Goal: Task Accomplishment & Management: Use online tool/utility

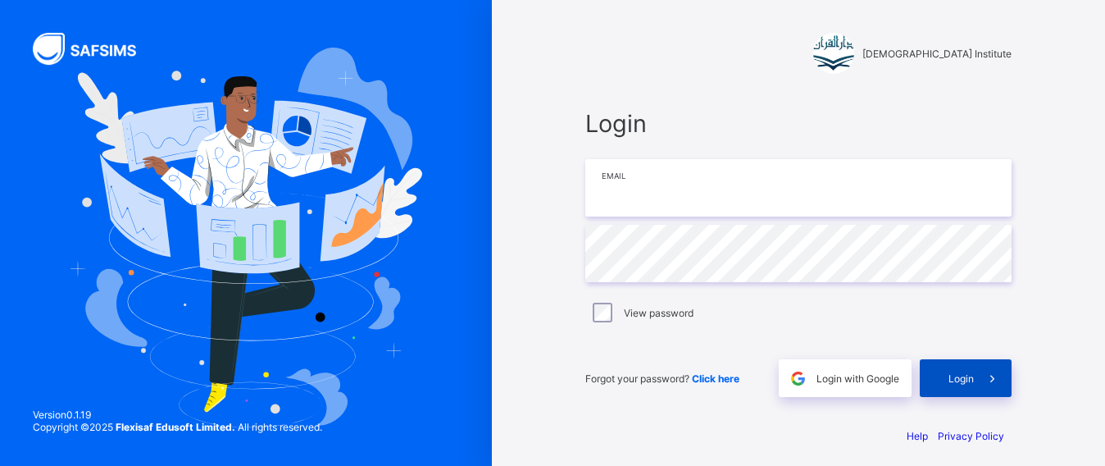
type input "**********"
click at [993, 375] on icon at bounding box center [992, 378] width 17 height 16
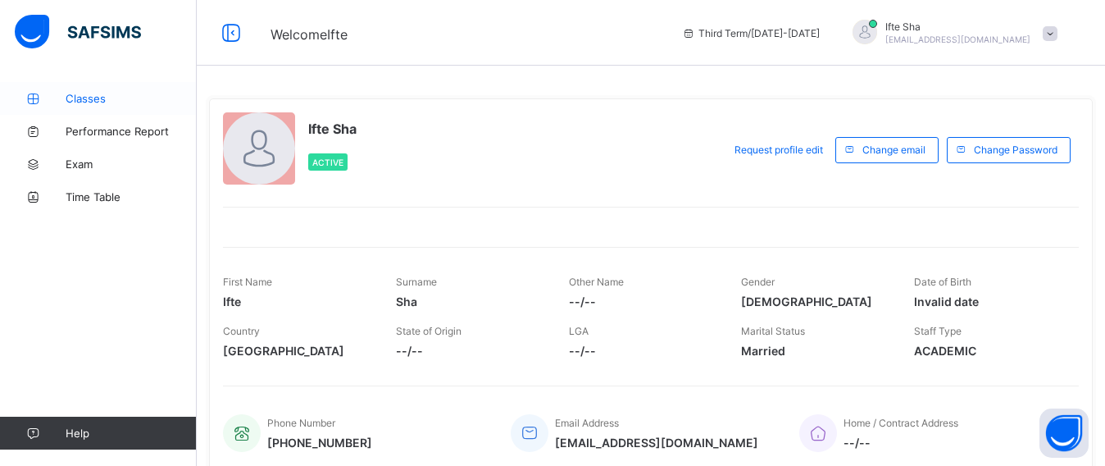
drag, startPoint x: 993, startPoint y: 375, endPoint x: 91, endPoint y: 102, distance: 941.8
click at [91, 102] on span "Classes" at bounding box center [131, 98] width 131 height 13
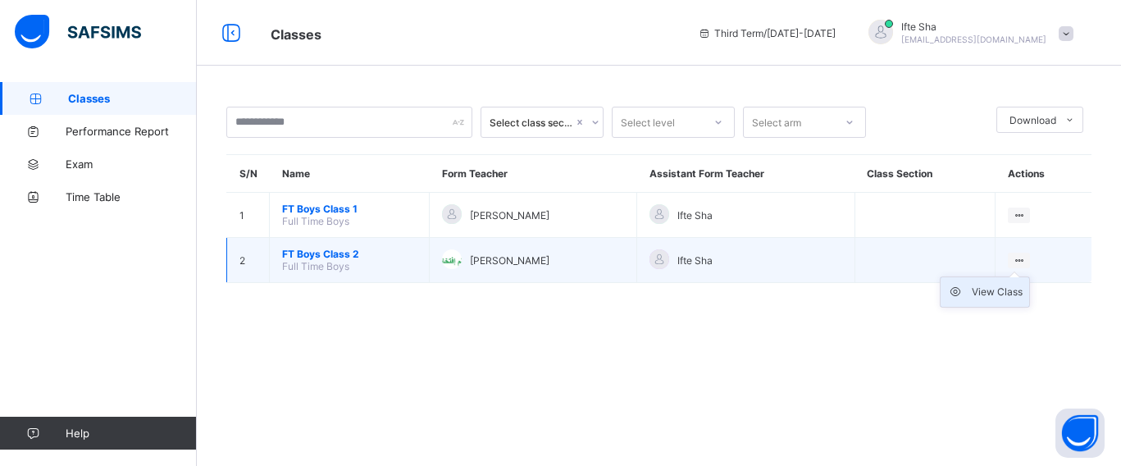
click at [1006, 285] on div "View Class" at bounding box center [996, 292] width 51 height 16
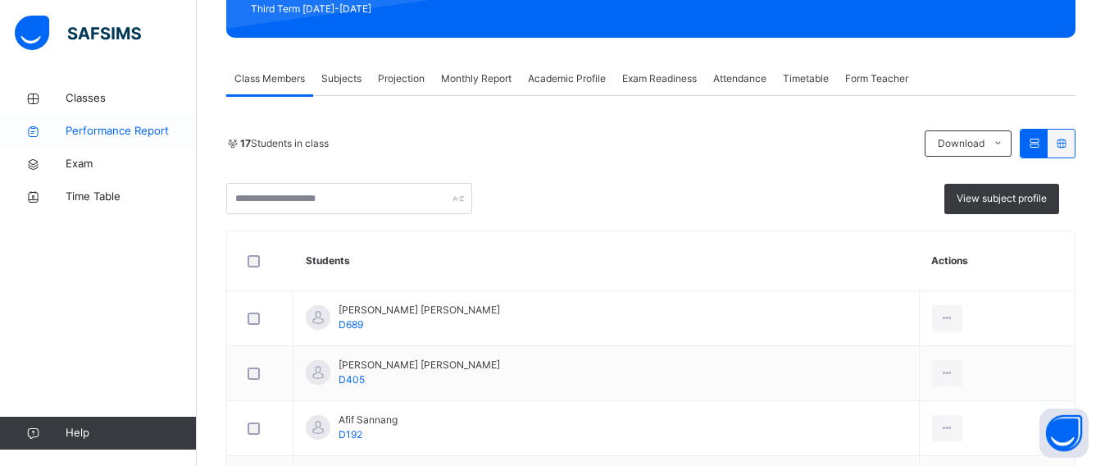
scroll to position [205, 0]
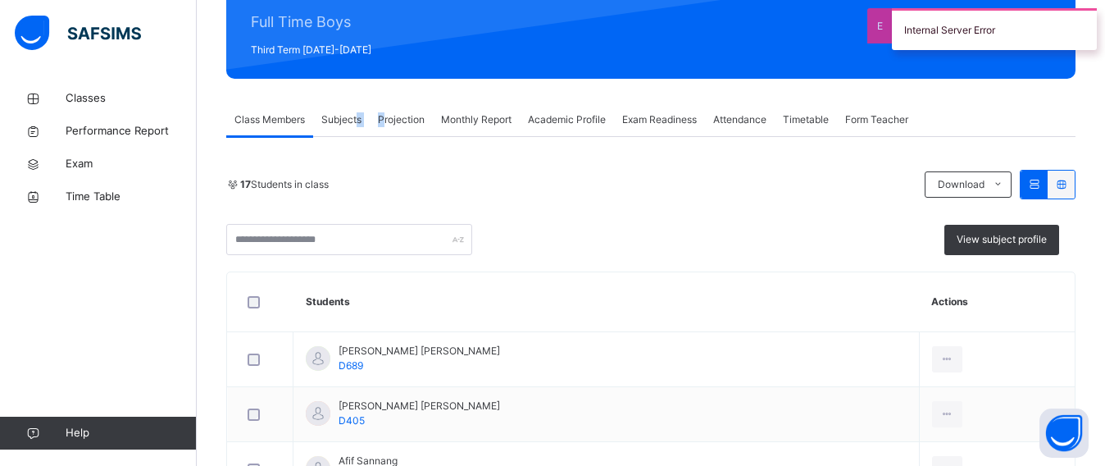
drag, startPoint x: 357, startPoint y: 116, endPoint x: 389, endPoint y: 120, distance: 32.3
click at [388, 120] on div "Class Members Subjects Projection Monthly Report Academic Profile Exam Readines…" at bounding box center [650, 120] width 849 height 34
click at [388, 125] on span "Projection" at bounding box center [401, 119] width 47 height 15
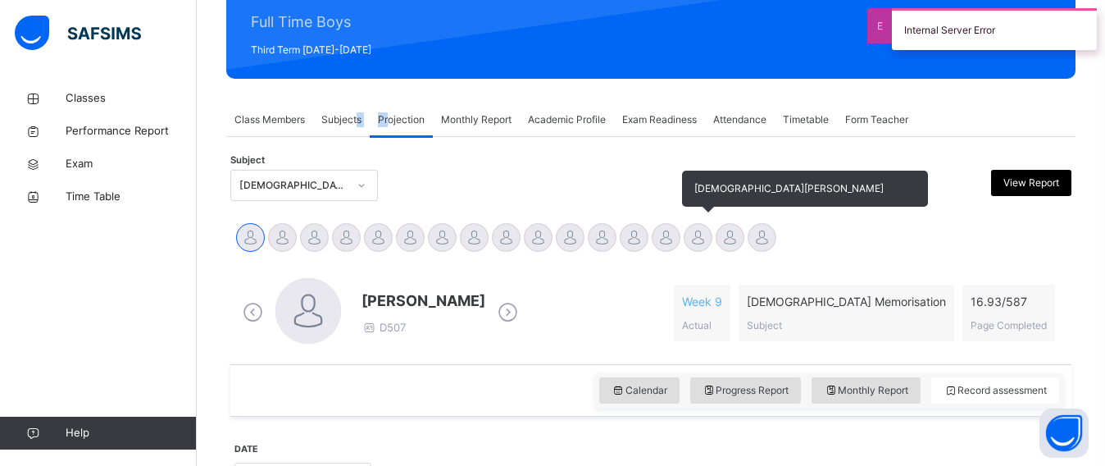
click at [698, 229] on div at bounding box center [698, 237] width 29 height 29
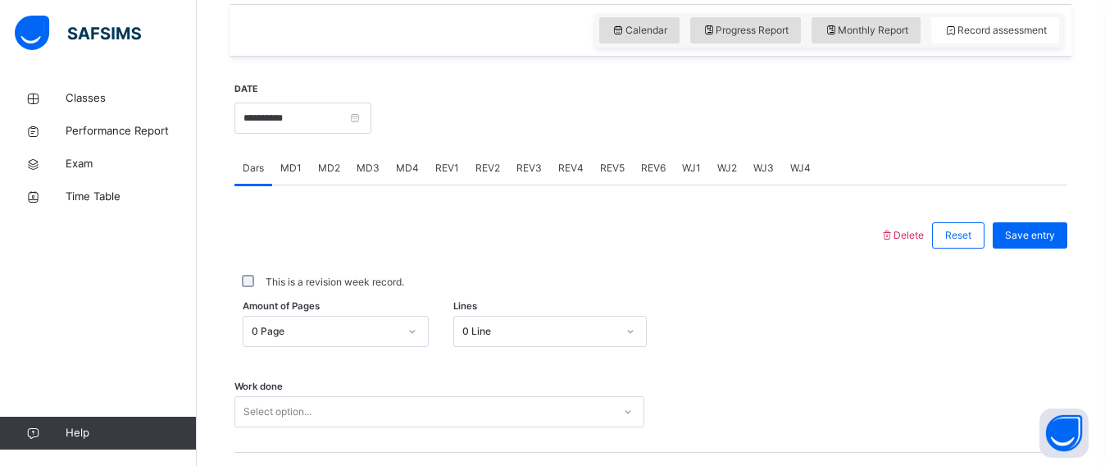
scroll to position [561, 0]
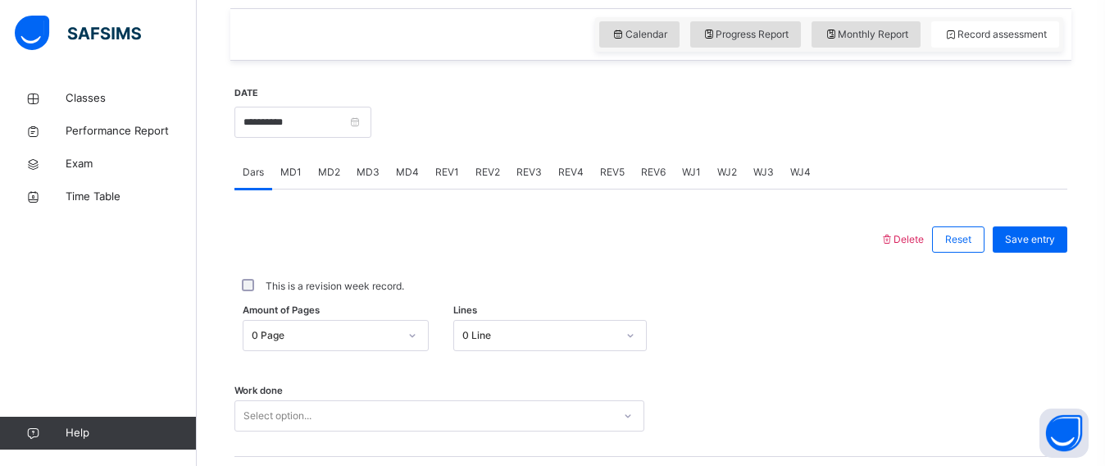
click at [315, 103] on div "**********" at bounding box center [302, 120] width 137 height 70
click at [297, 143] on div "**********" at bounding box center [302, 120] width 137 height 70
click at [300, 139] on div "**********" at bounding box center [302, 120] width 137 height 70
click at [301, 137] on input "**********" at bounding box center [302, 122] width 137 height 31
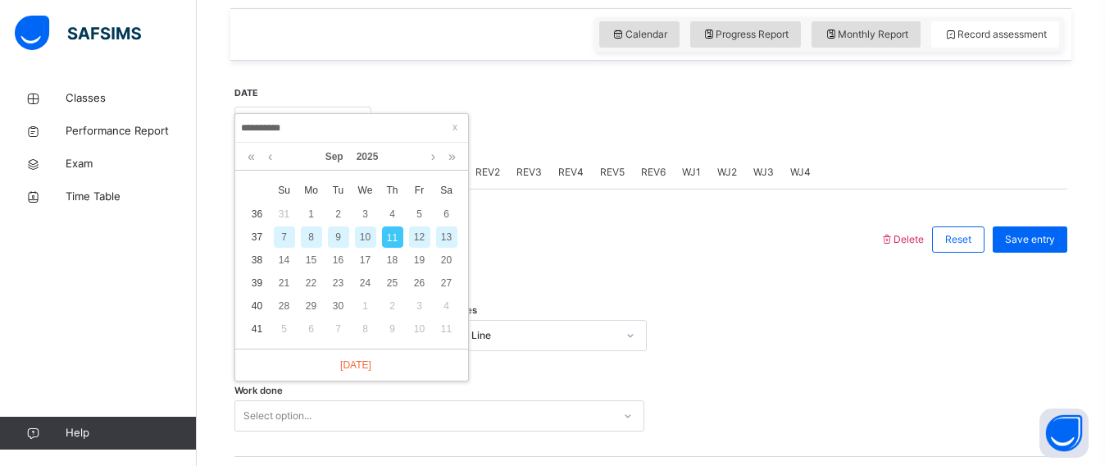
click at [370, 238] on div "10" at bounding box center [365, 236] width 21 height 21
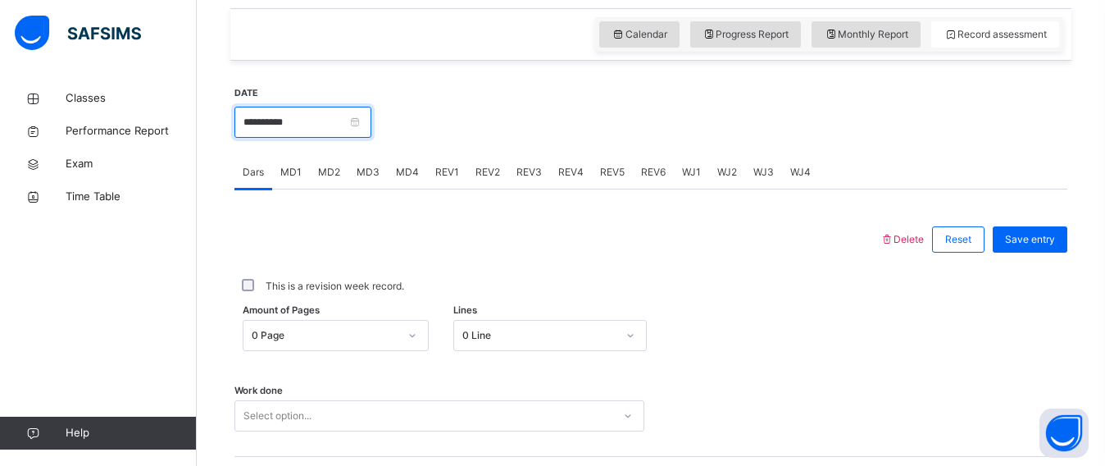
click at [291, 130] on input "**********" at bounding box center [302, 122] width 137 height 31
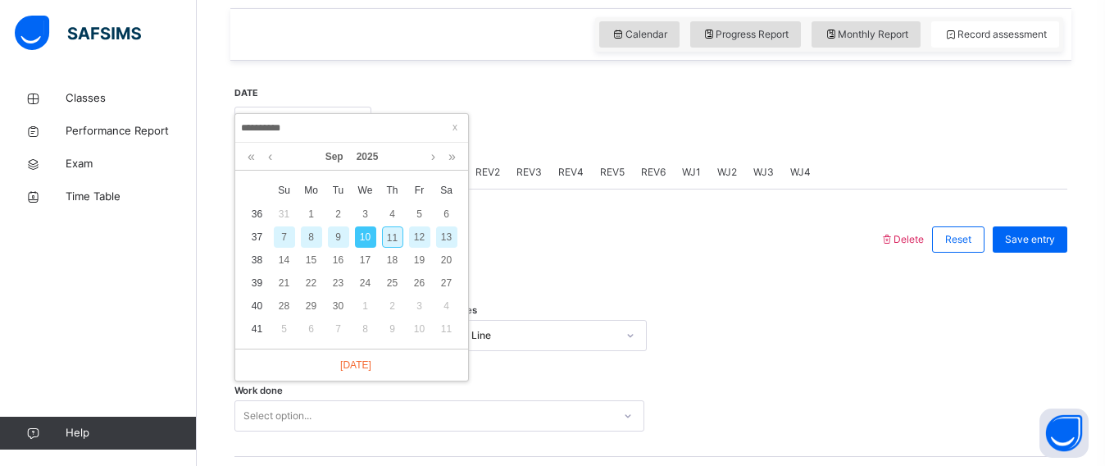
click at [333, 237] on div "9" at bounding box center [338, 236] width 21 height 21
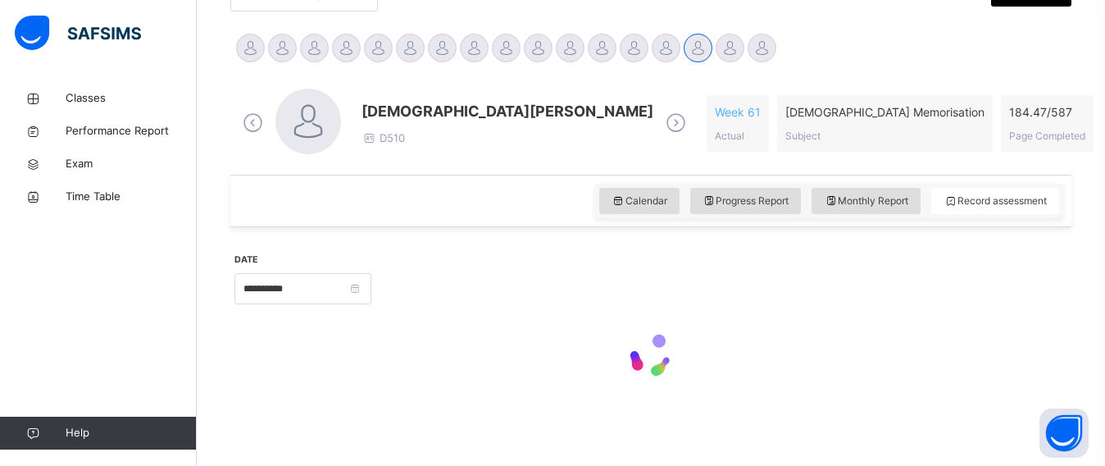
type input "**********"
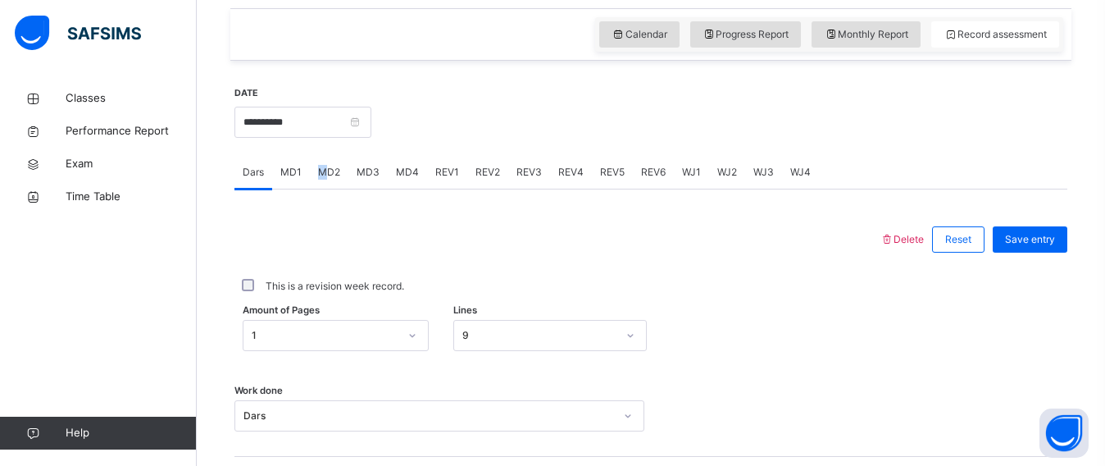
click at [322, 170] on span "MD2" at bounding box center [329, 172] width 22 height 15
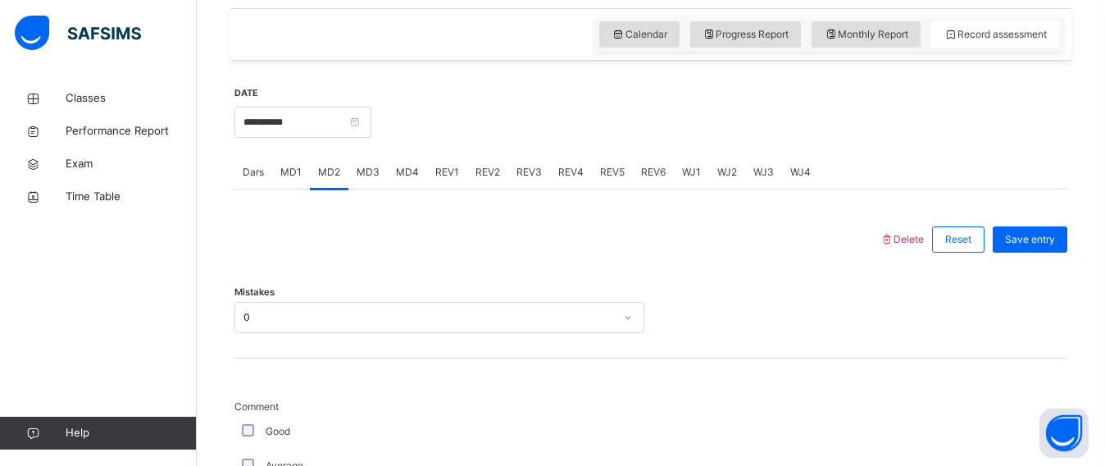
click at [402, 179] on span "MD4" at bounding box center [407, 172] width 23 height 15
click at [457, 167] on div "REV1" at bounding box center [447, 172] width 40 height 33
click at [484, 170] on span "REV2" at bounding box center [487, 172] width 25 height 15
click at [461, 325] on div "Select option..." at bounding box center [439, 317] width 410 height 31
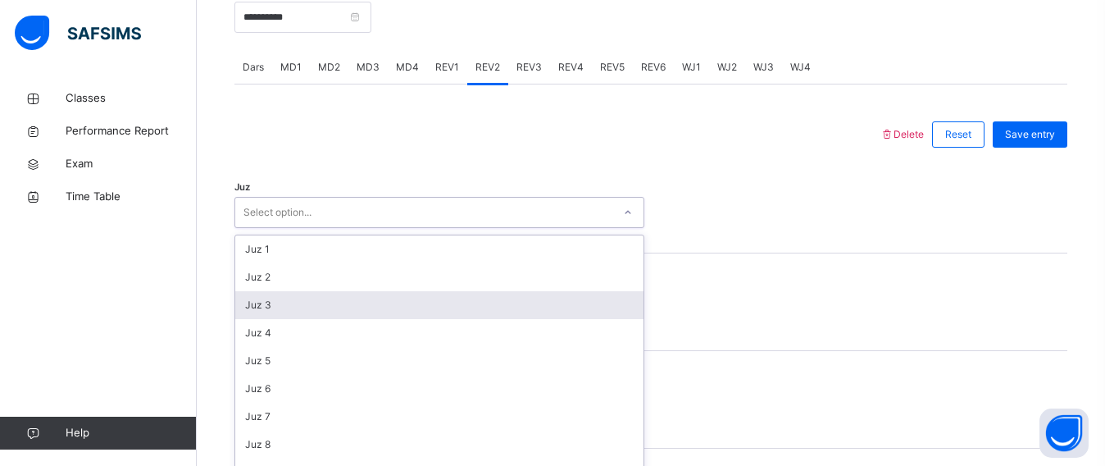
scroll to position [689, 0]
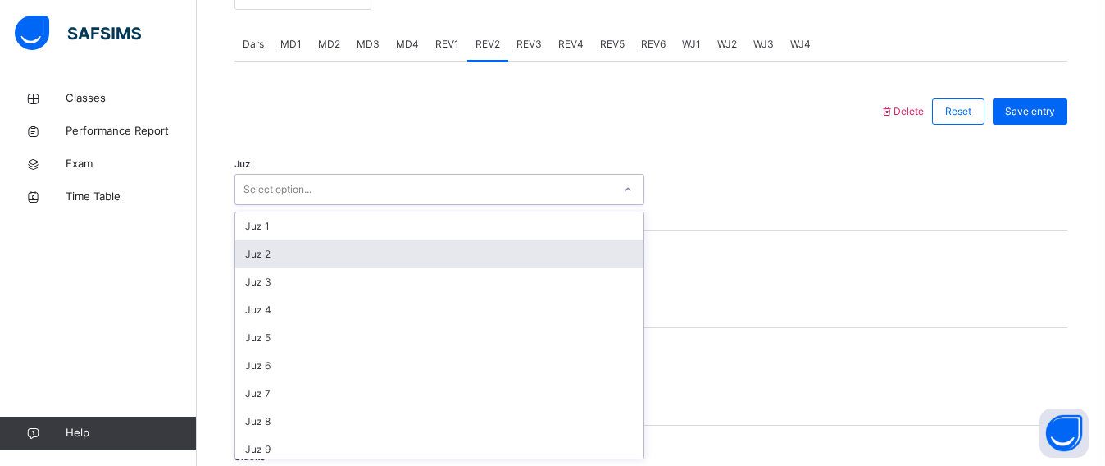
click at [434, 252] on div "Juz 2" at bounding box center [439, 254] width 408 height 28
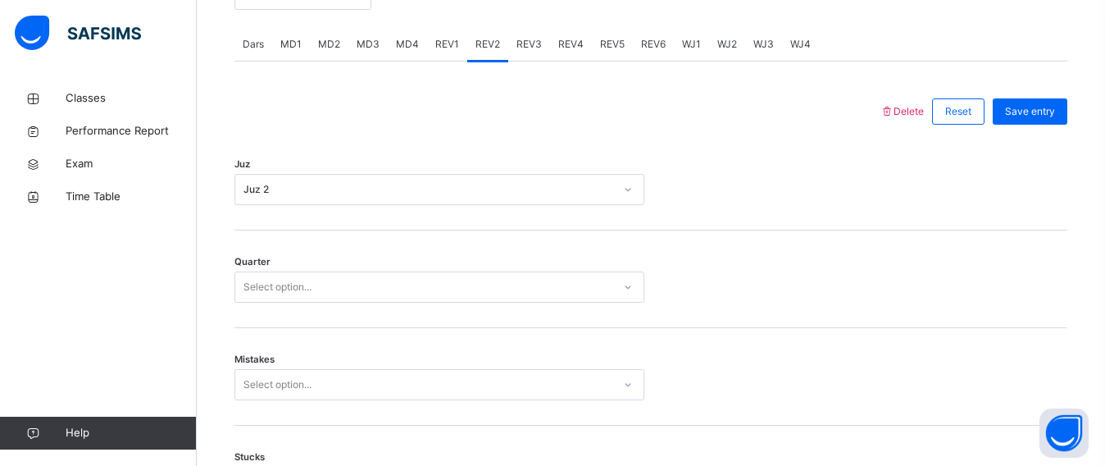
click at [389, 268] on div "Quarter Select option..." at bounding box center [650, 279] width 833 height 98
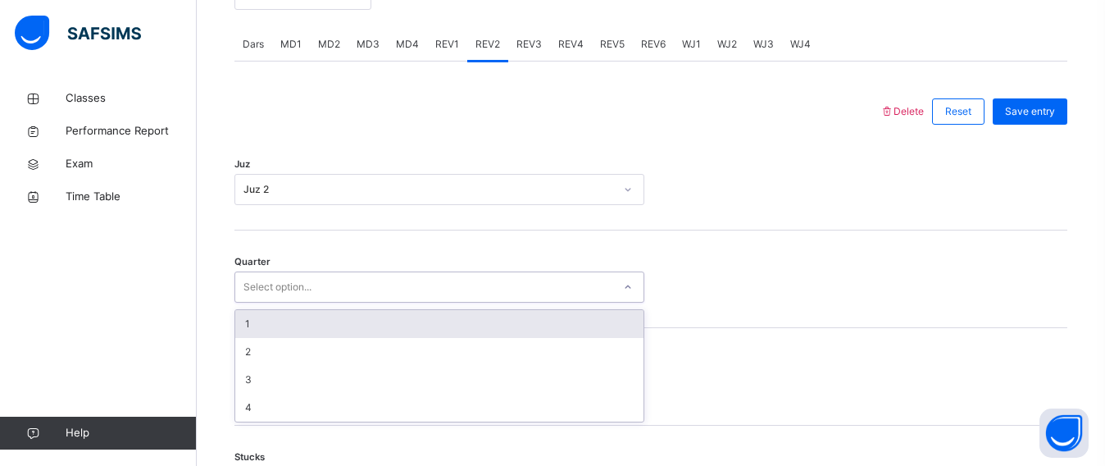
click at [389, 289] on div "Select option..." at bounding box center [423, 287] width 377 height 25
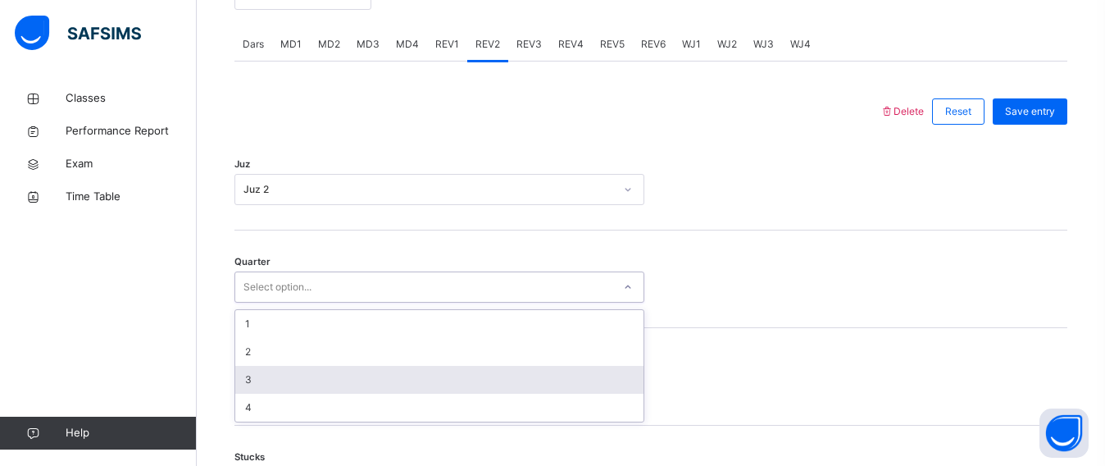
click at [369, 370] on div "3" at bounding box center [439, 380] width 408 height 28
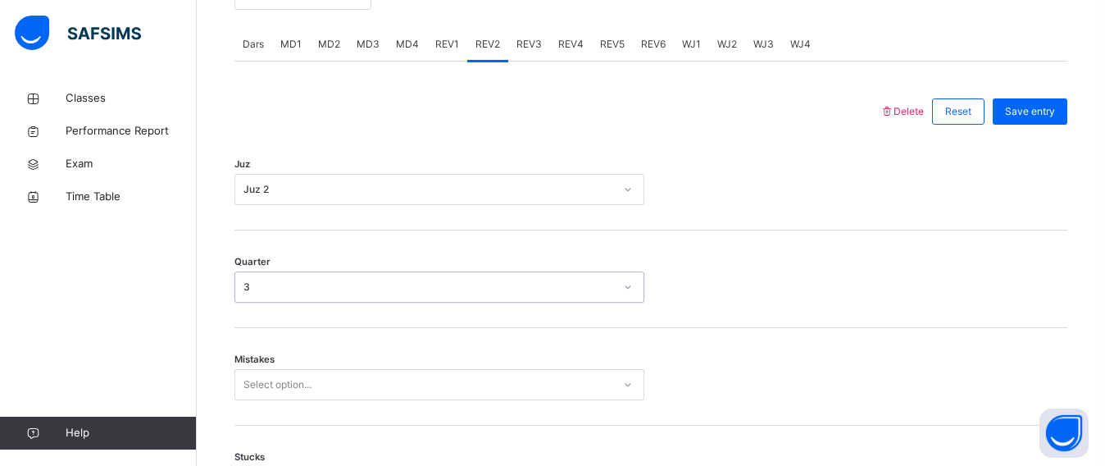
click at [366, 370] on div "Select option..." at bounding box center [439, 384] width 410 height 31
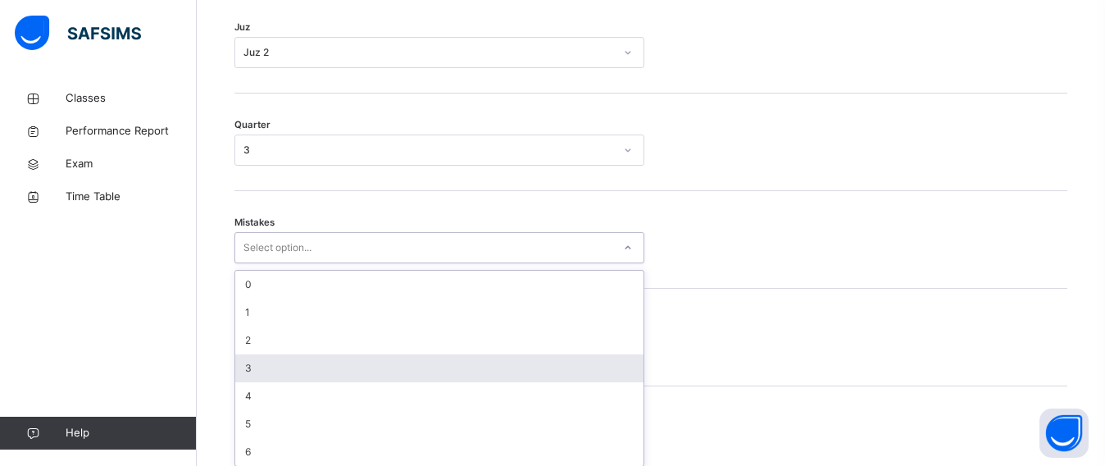
scroll to position [833, 0]
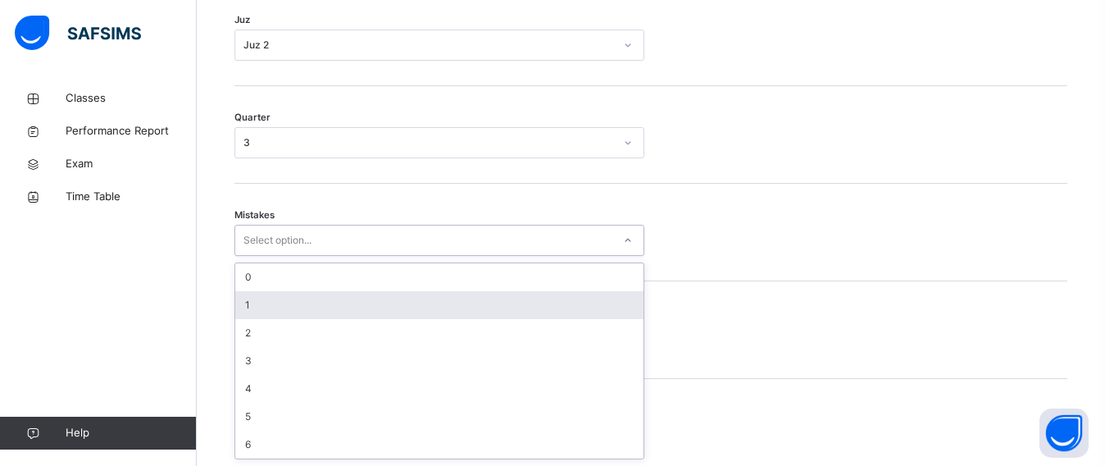
click at [379, 298] on div "1" at bounding box center [439, 305] width 408 height 28
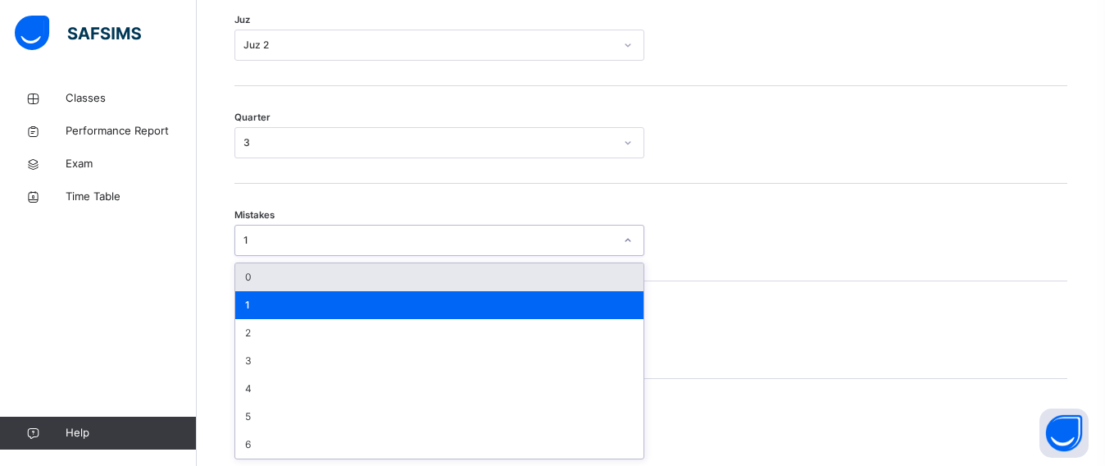
click at [396, 239] on div "1" at bounding box center [428, 240] width 370 height 15
click at [392, 267] on div "0" at bounding box center [439, 277] width 408 height 28
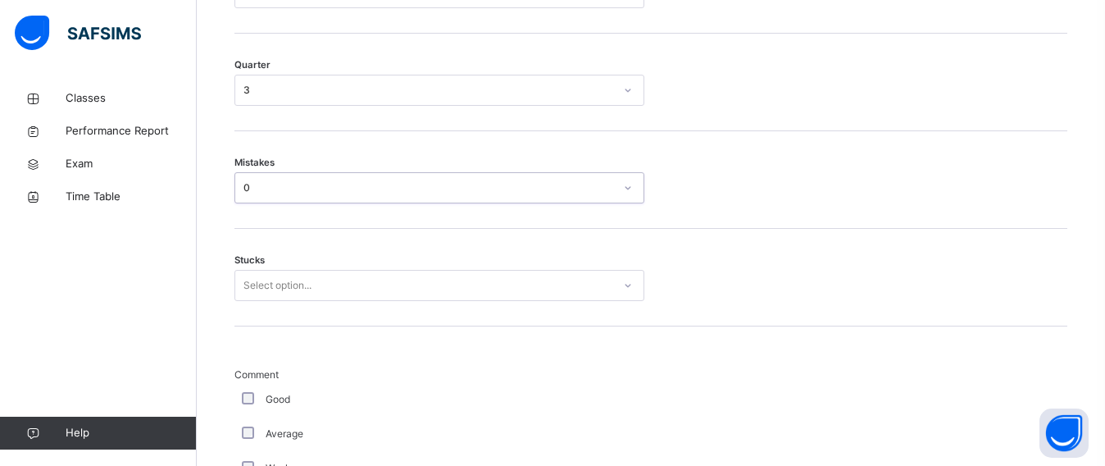
click at [375, 301] on div "Select option..." at bounding box center [439, 285] width 410 height 31
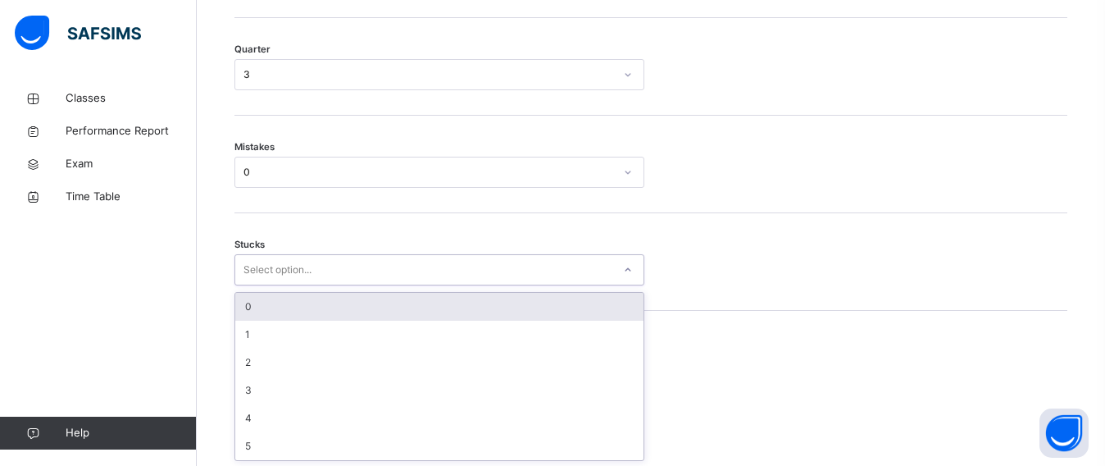
scroll to position [902, 0]
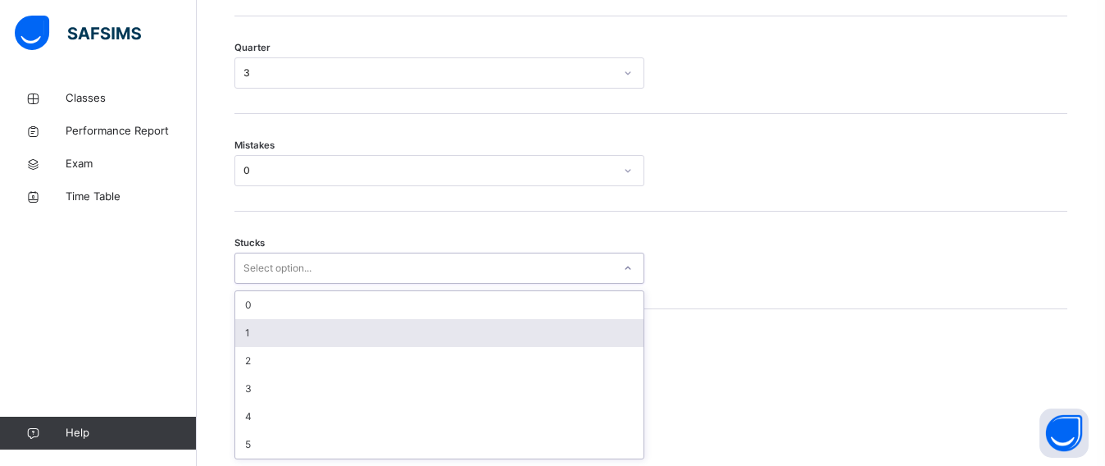
click at [373, 322] on div "1" at bounding box center [439, 333] width 408 height 28
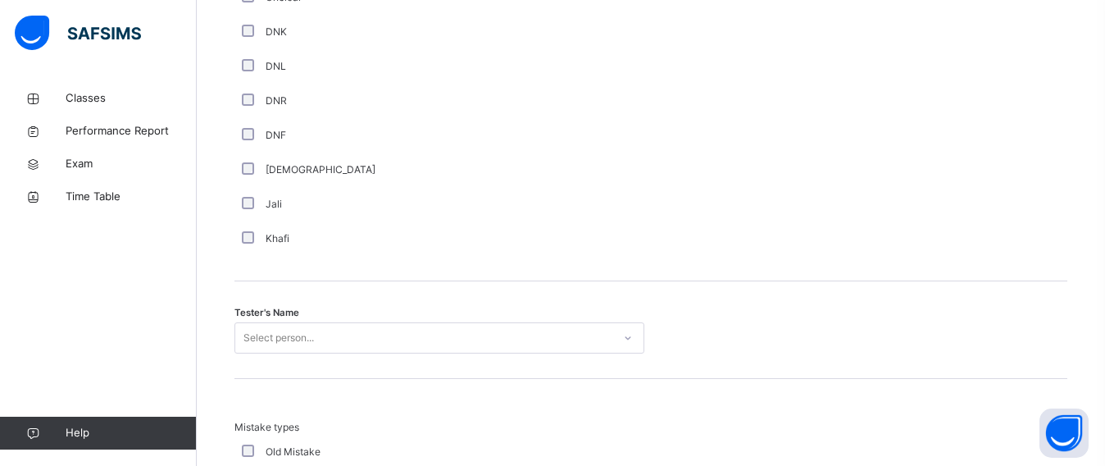
scroll to position [1517, 0]
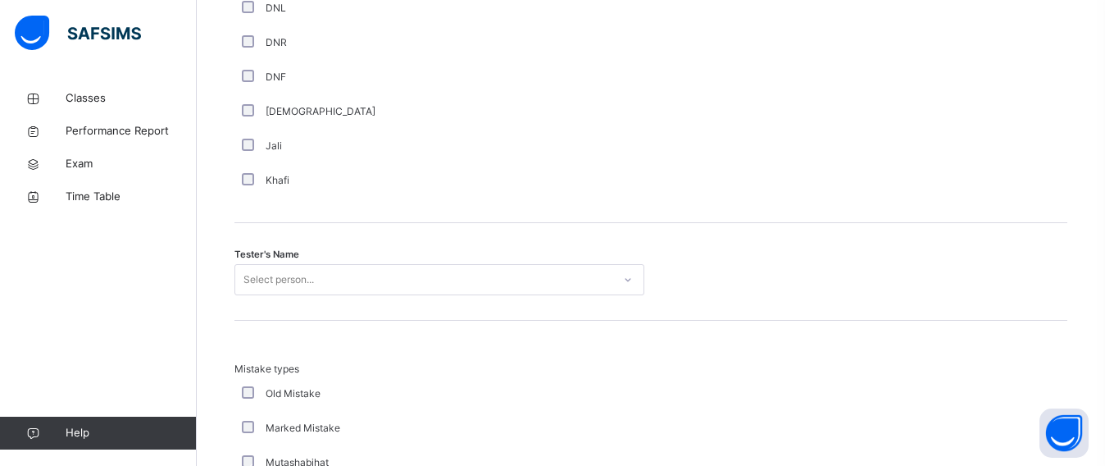
drag, startPoint x: 313, startPoint y: 215, endPoint x: 313, endPoint y: 224, distance: 9.0
click at [313, 222] on div "Delete Reset Save entry Juz Juz 2 Quarter 3 Mistakes 0 Stucks 1 Comment Good Av…" at bounding box center [650, 21] width 833 height 1521
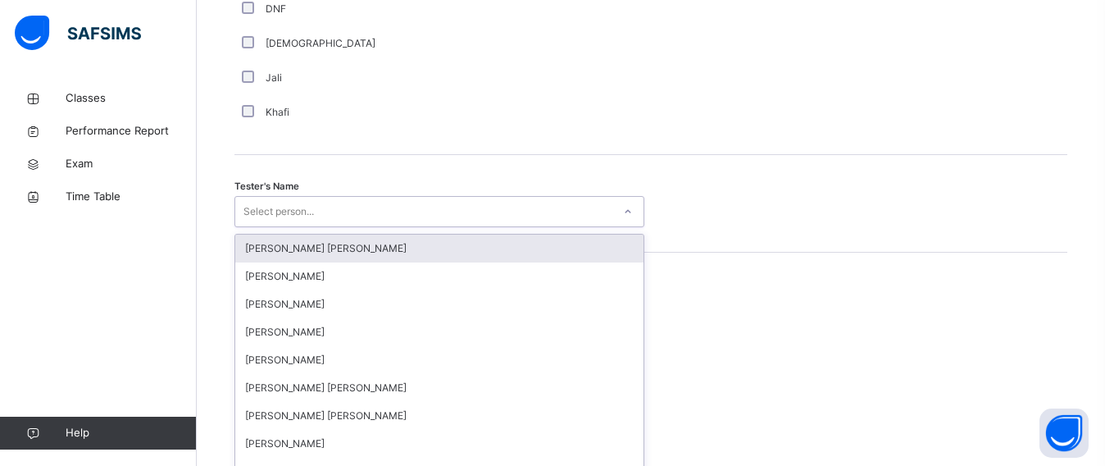
click at [302, 227] on div "option [PERSON_NAME] [PERSON_NAME] focused, 1 of 90. 90 results available. Use …" at bounding box center [439, 211] width 410 height 31
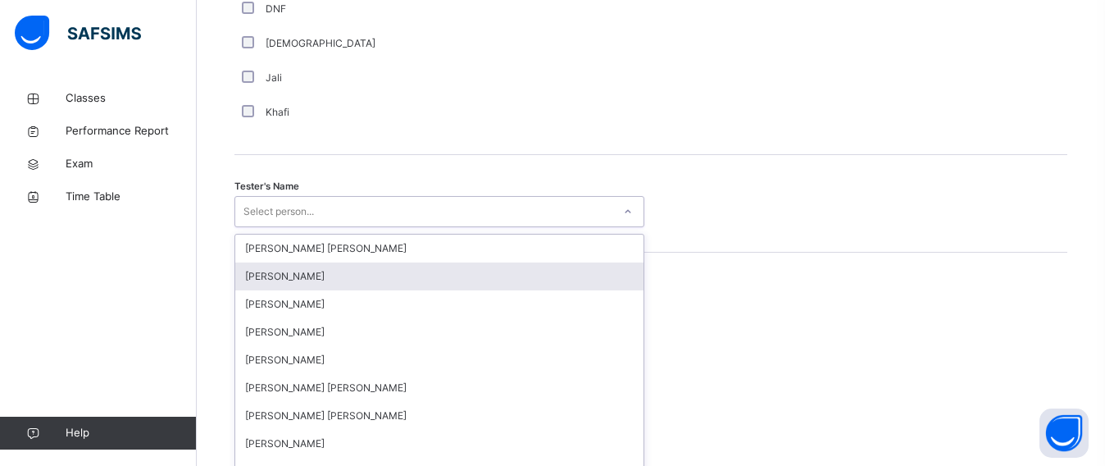
scroll to position [1607, 0]
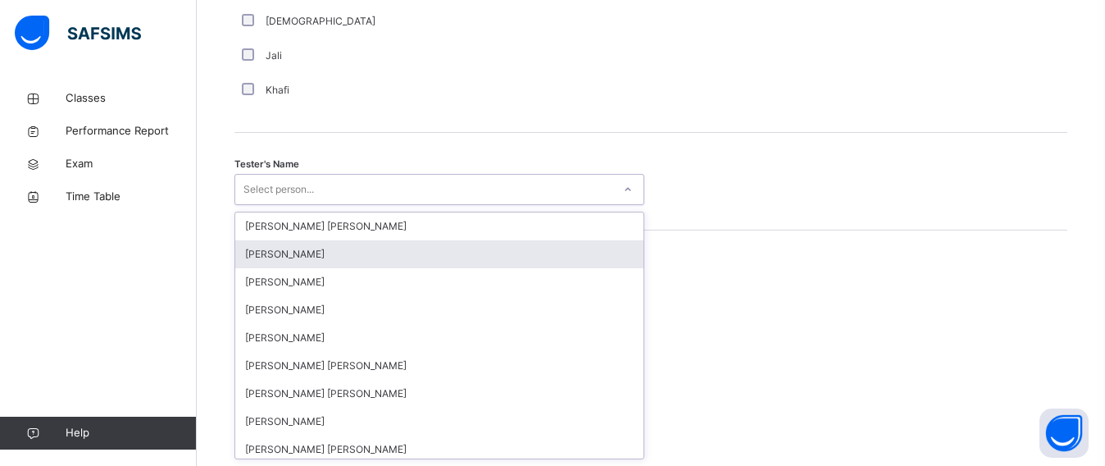
click at [306, 258] on div "[PERSON_NAME]" at bounding box center [439, 254] width 408 height 28
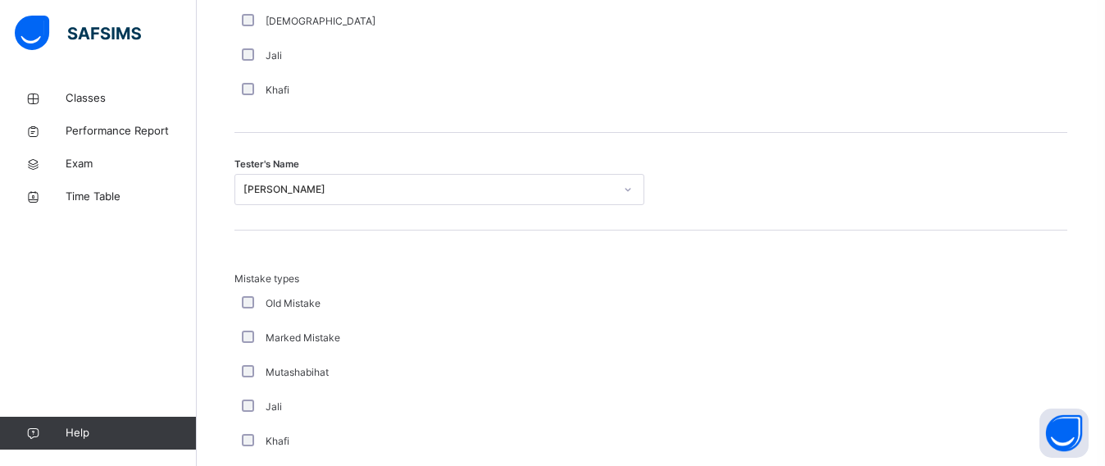
click at [382, 324] on div "Marked Mistake" at bounding box center [439, 337] width 410 height 34
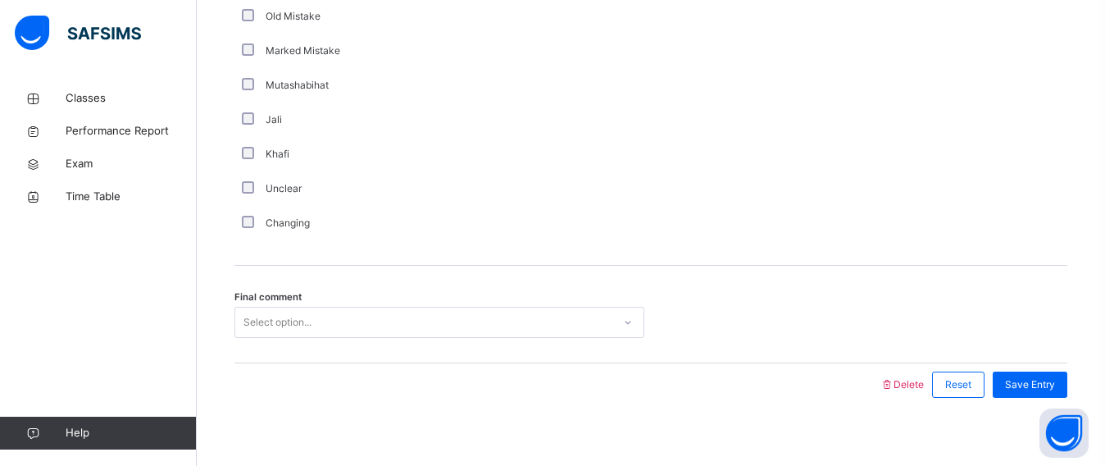
scroll to position [1908, 0]
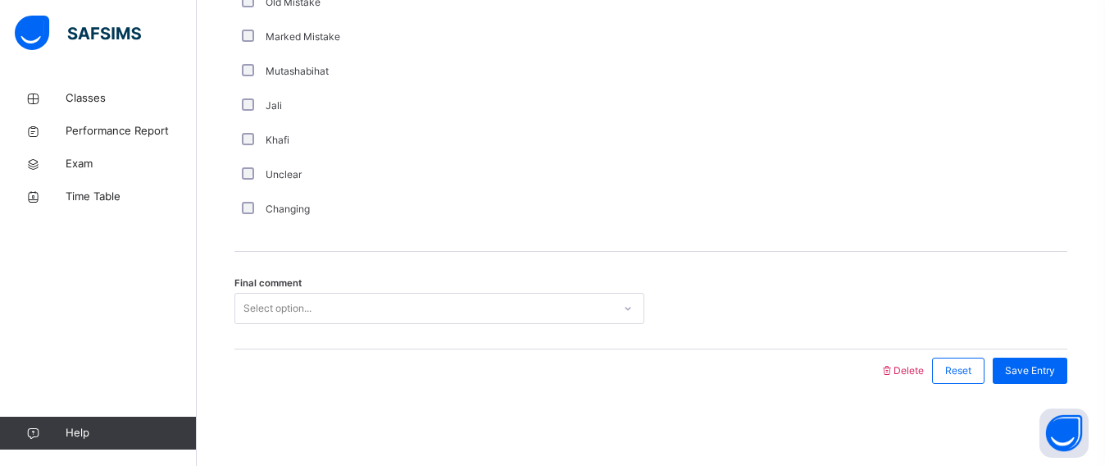
click at [382, 324] on div "Final comment Select option..." at bounding box center [650, 301] width 833 height 98
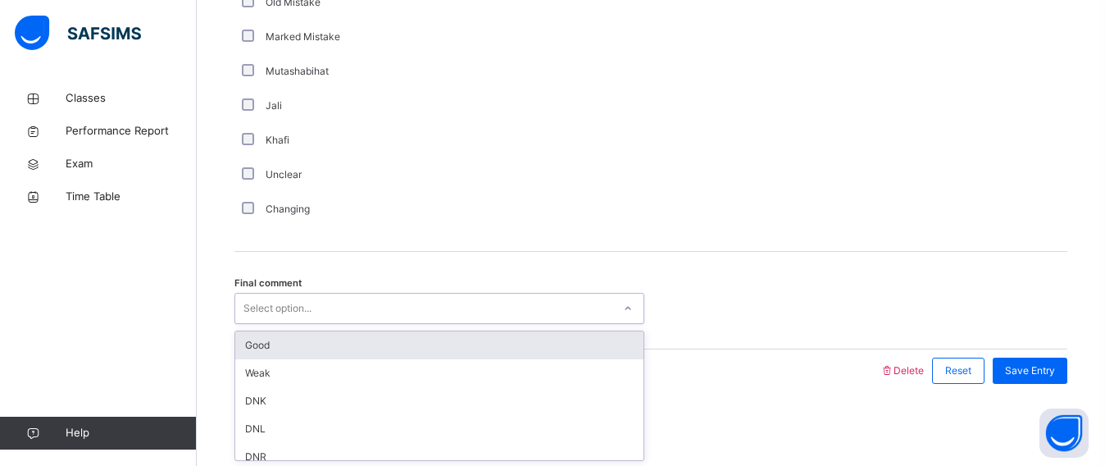
click at [380, 335] on div "Good" at bounding box center [439, 345] width 408 height 28
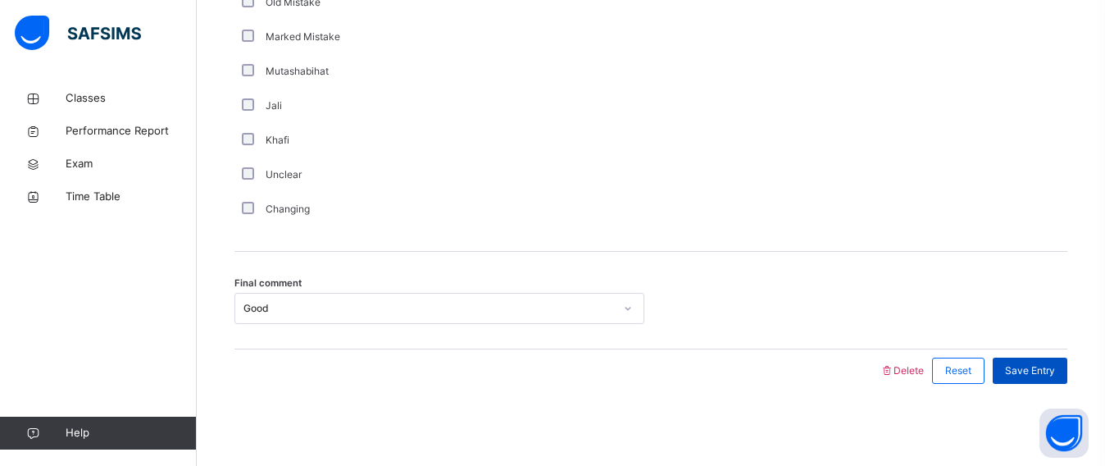
click at [1036, 357] on div "Save Entry" at bounding box center [1030, 370] width 75 height 26
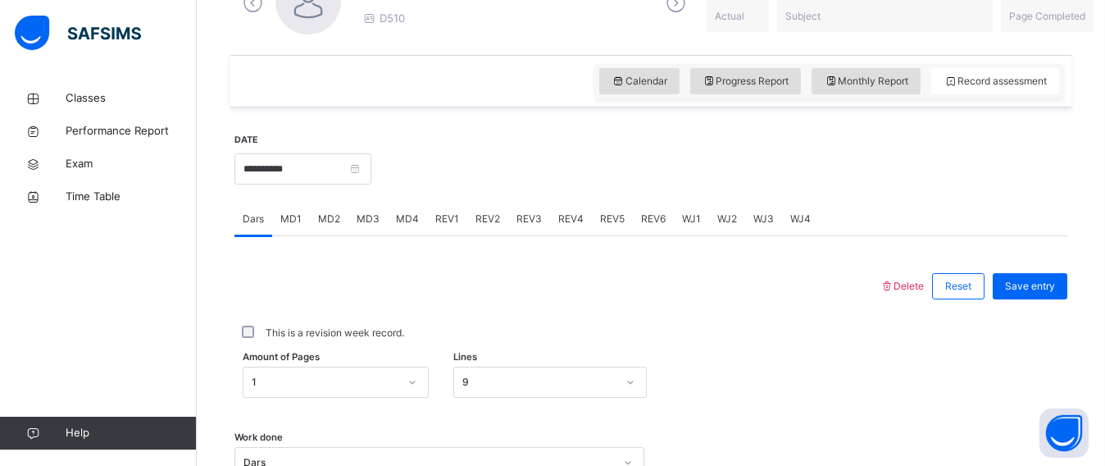
scroll to position [520, 0]
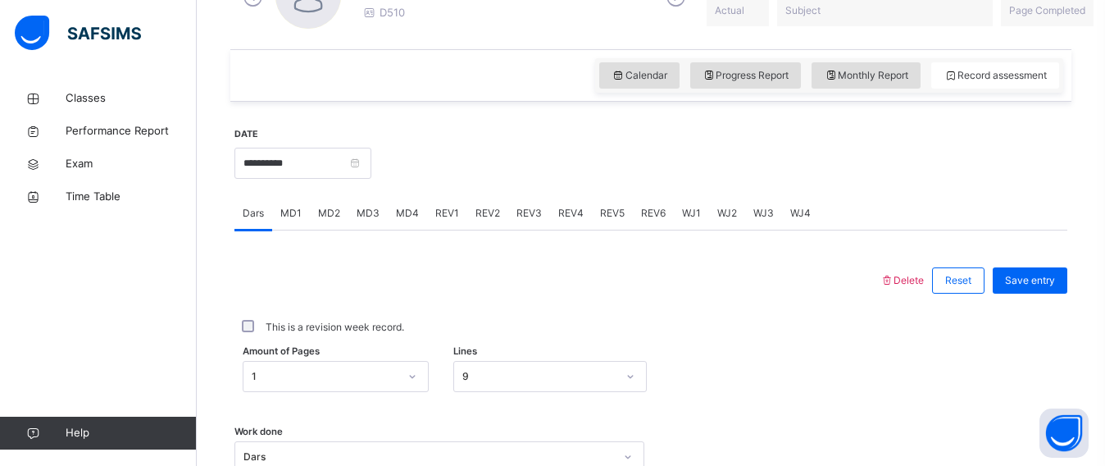
click at [519, 209] on span "REV3" at bounding box center [528, 213] width 25 height 15
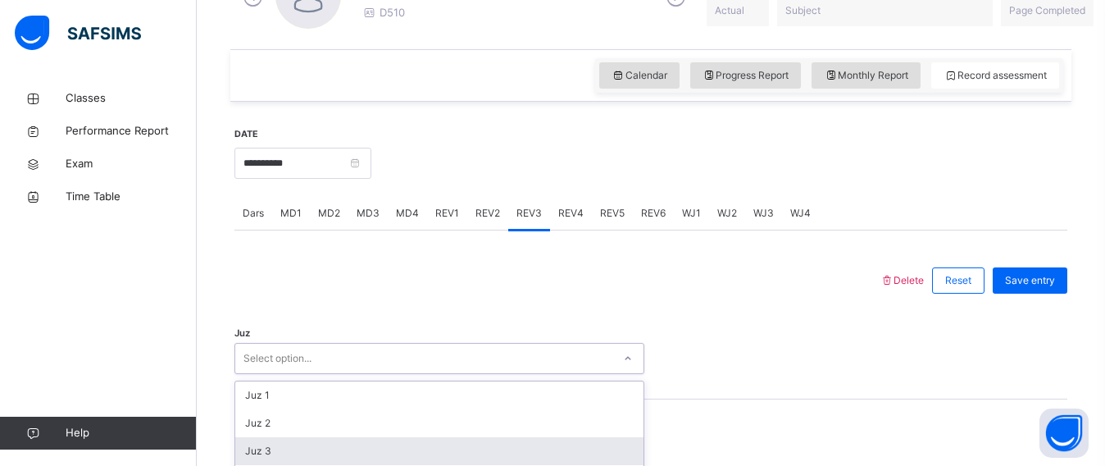
drag, startPoint x: 465, startPoint y: 358, endPoint x: 463, endPoint y: 366, distance: 8.4
click at [464, 362] on div "option Juz 3 focused, 3 of 30. 30 results available. Use Up and Down to choose …" at bounding box center [439, 358] width 410 height 31
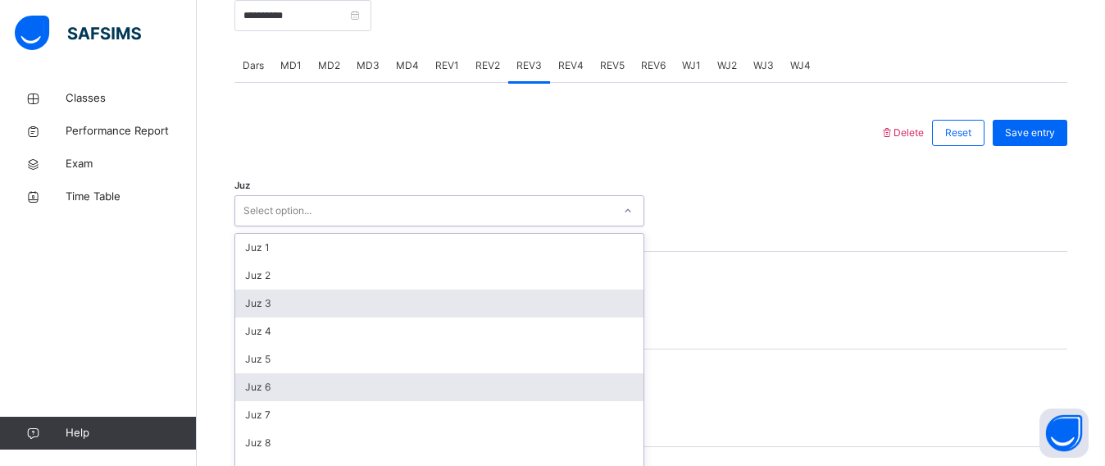
scroll to position [689, 0]
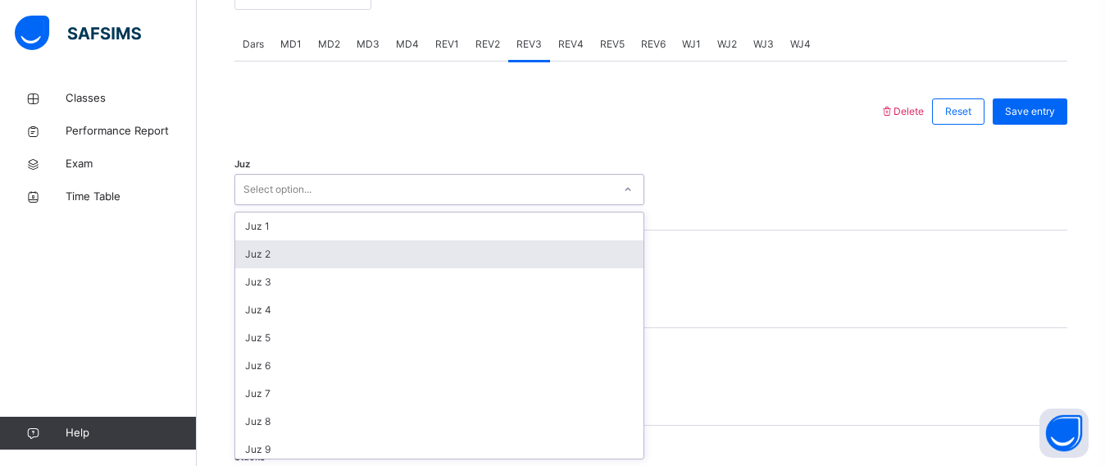
click at [539, 245] on div "Juz 2" at bounding box center [439, 254] width 408 height 28
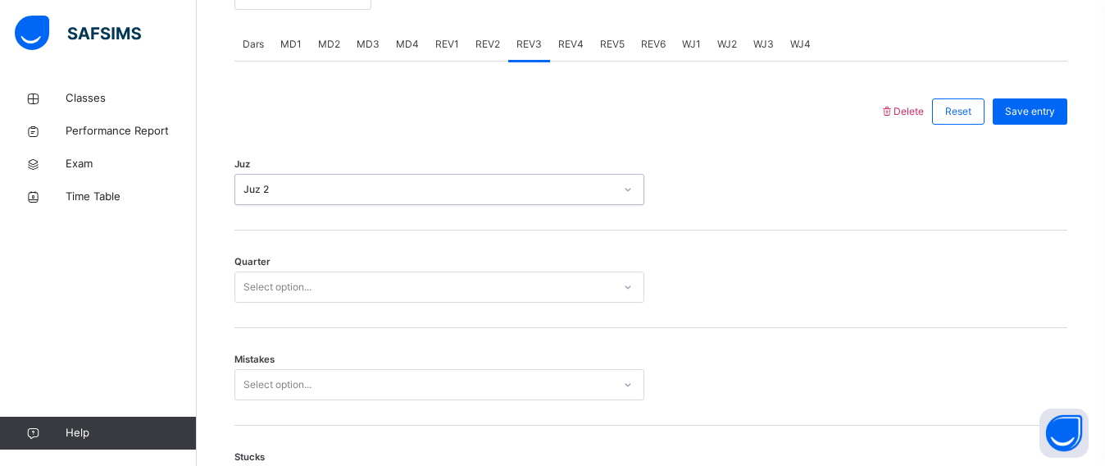
click at [462, 295] on div "Select option..." at bounding box center [423, 287] width 377 height 25
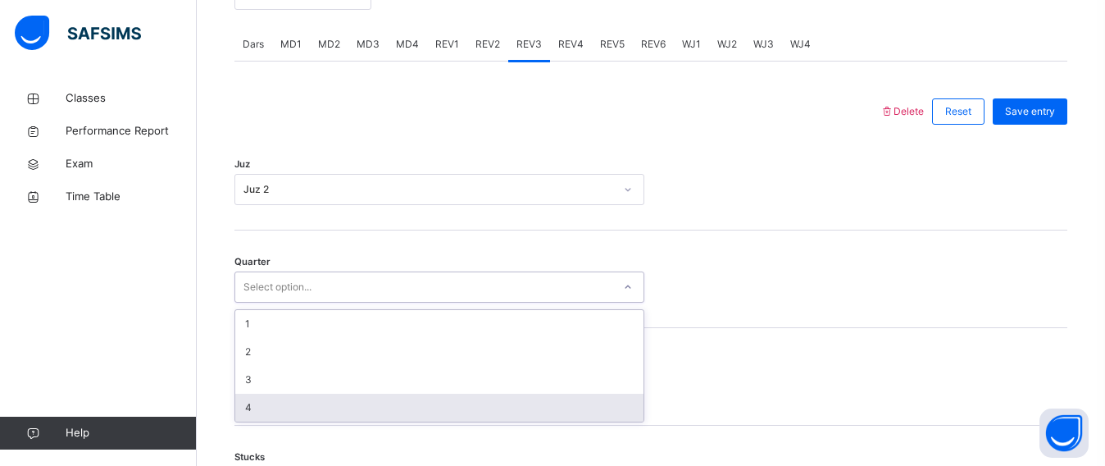
click at [424, 398] on div "4" at bounding box center [439, 407] width 408 height 28
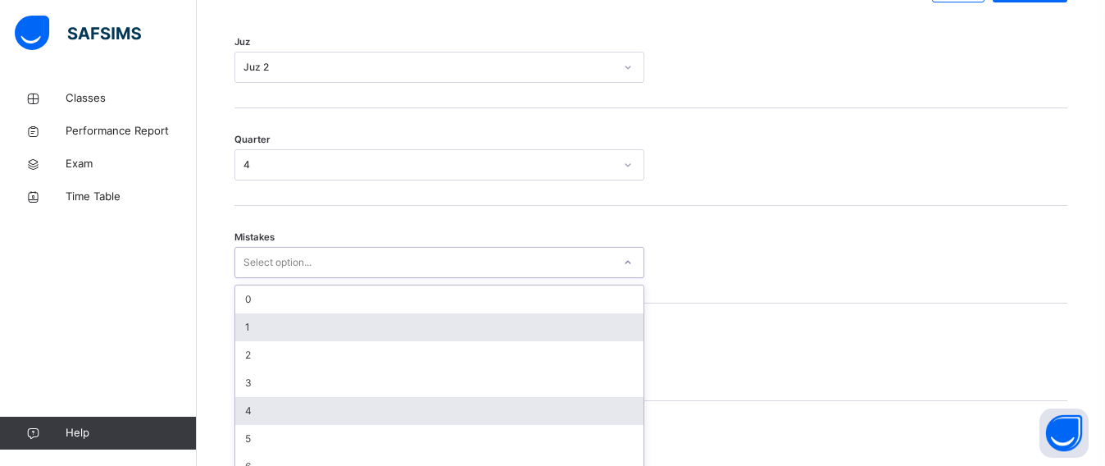
click at [422, 278] on div "option 1 focused, 2 of 7. 7 results available. Use Up and Down to choose option…" at bounding box center [439, 262] width 410 height 31
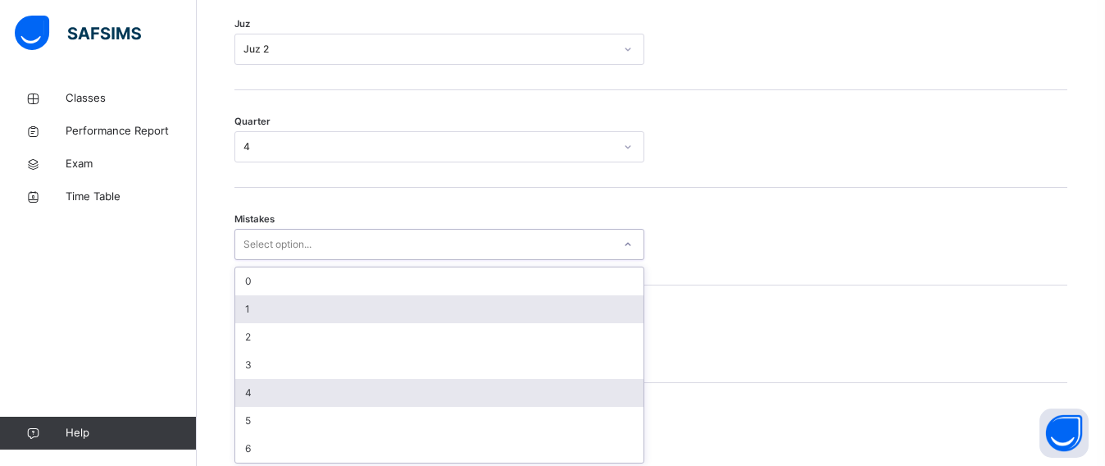
scroll to position [833, 0]
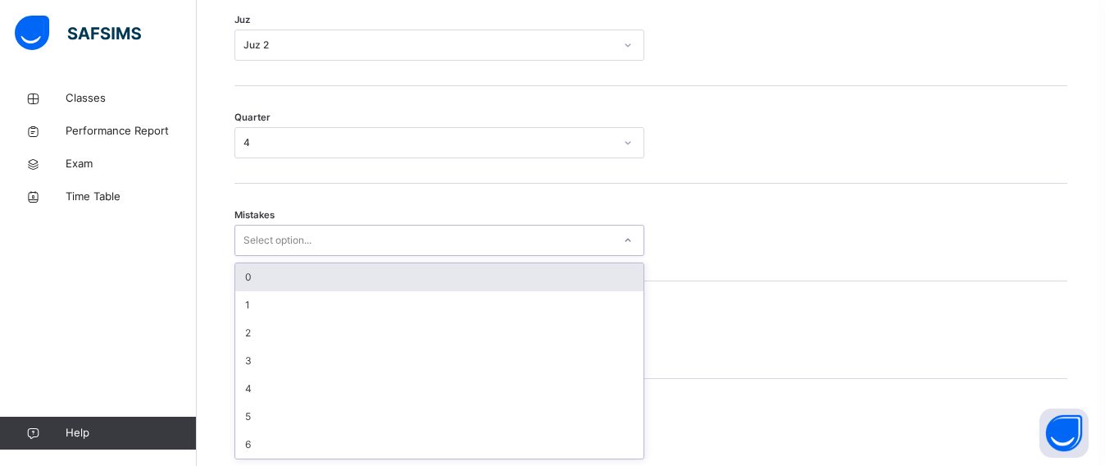
click at [457, 280] on div "0" at bounding box center [439, 277] width 408 height 28
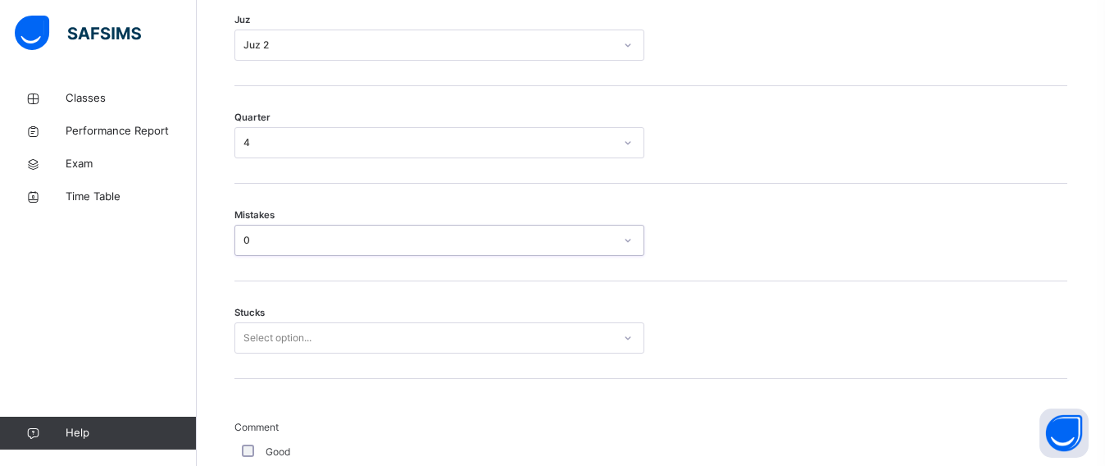
click at [452, 302] on div "Stucks Select option..." at bounding box center [650, 330] width 833 height 98
click at [452, 312] on div "Stucks Select option..." at bounding box center [650, 330] width 833 height 98
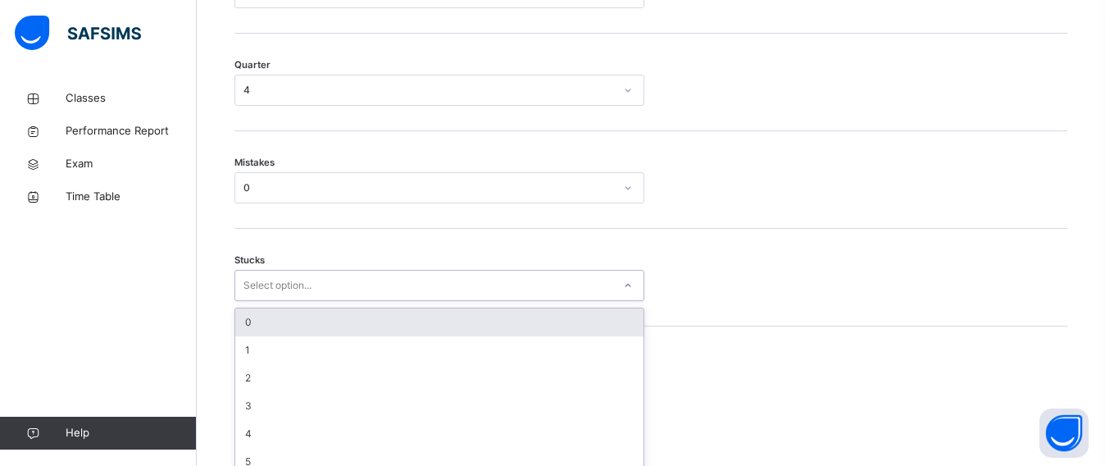
click at [453, 301] on div "option 0 focused, 1 of 6. 6 results available. Use Up and Down to choose option…" at bounding box center [439, 285] width 410 height 31
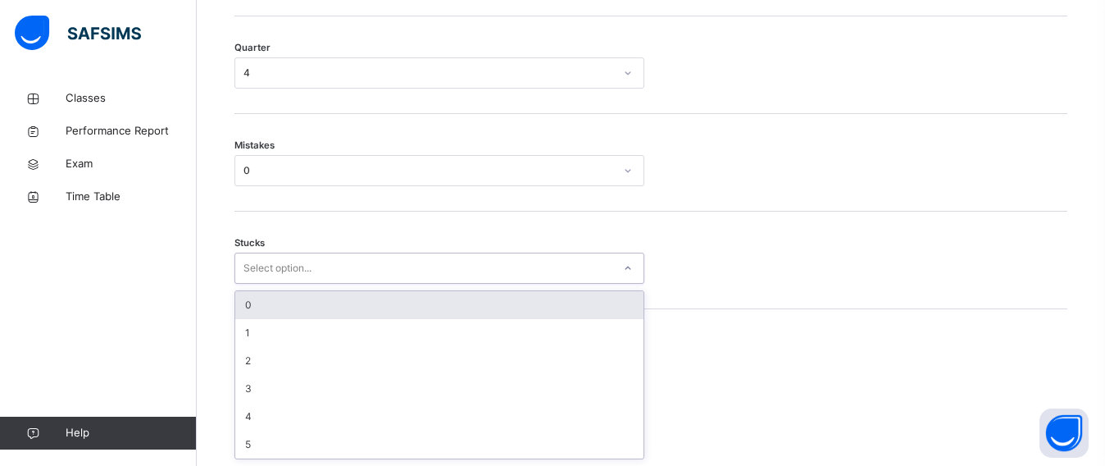
click at [458, 302] on div "0" at bounding box center [439, 305] width 408 height 28
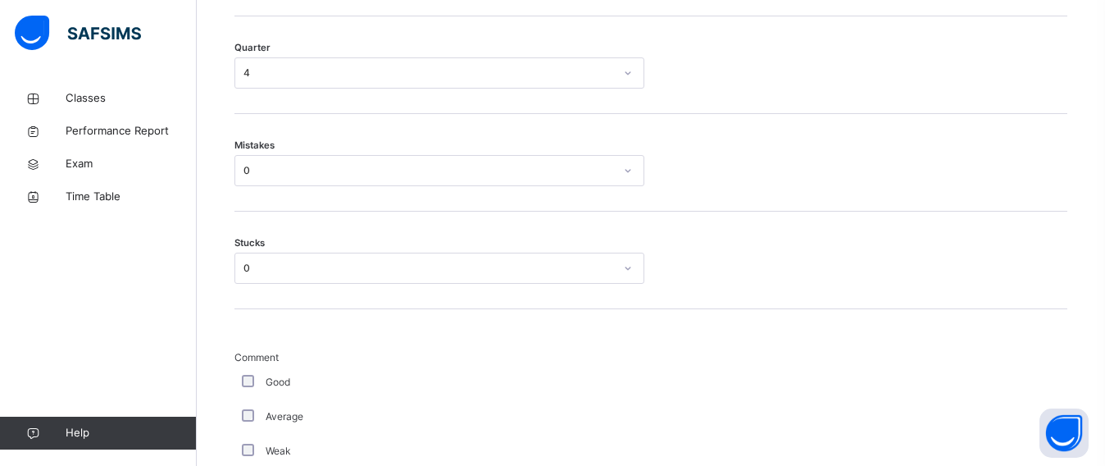
click at [425, 354] on span "Comment" at bounding box center [439, 357] width 410 height 15
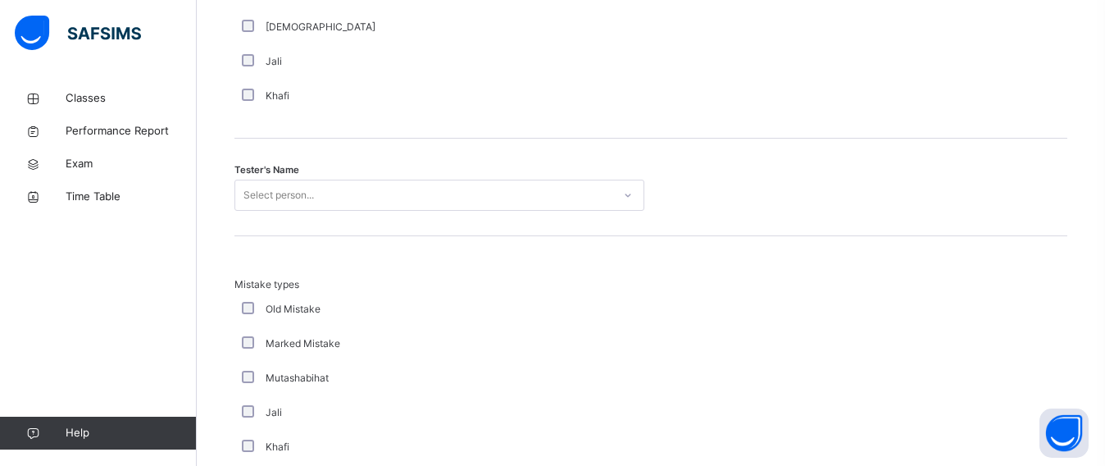
scroll to position [1640, 0]
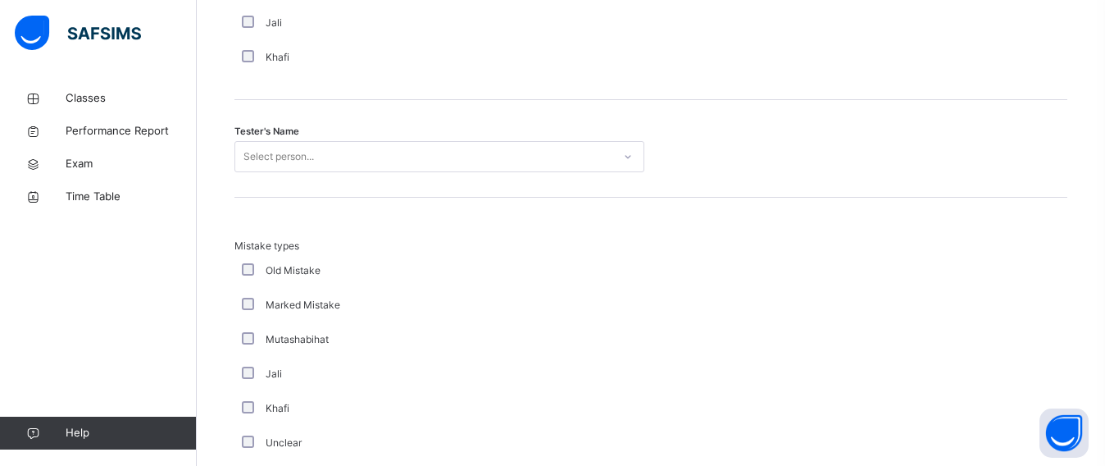
click at [256, 139] on div "Tester's Name Select person..." at bounding box center [650, 149] width 833 height 98
click at [260, 146] on div "Select person..." at bounding box center [278, 156] width 70 height 31
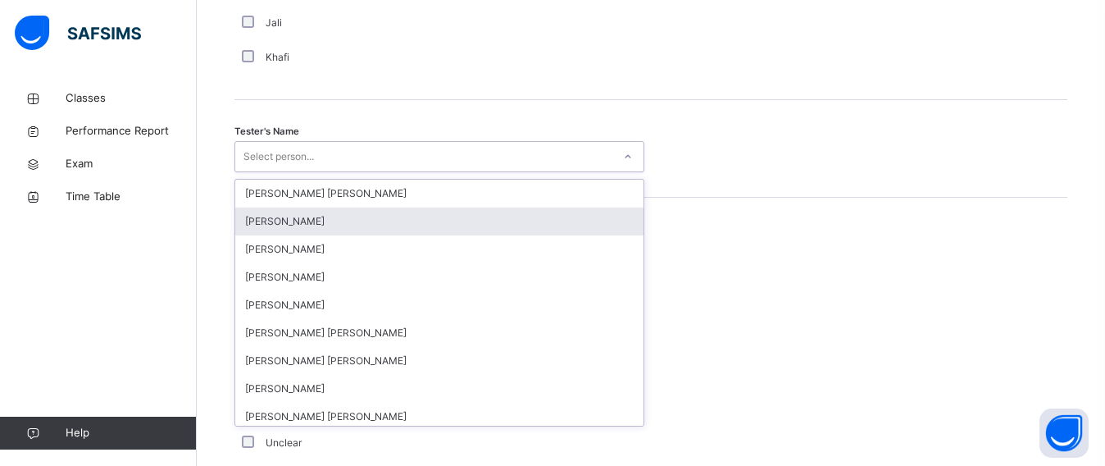
click at [259, 210] on div "[PERSON_NAME]" at bounding box center [439, 221] width 408 height 28
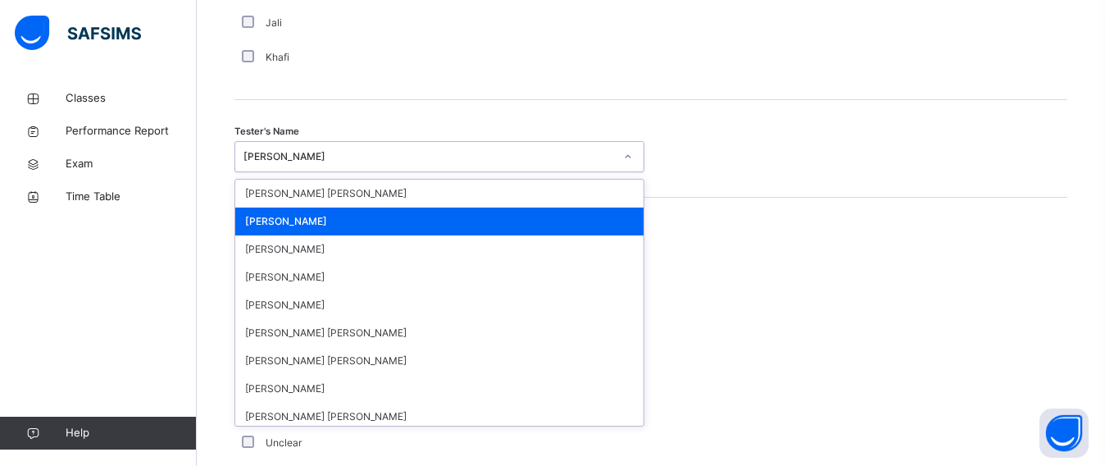
click at [339, 216] on div "[PERSON_NAME]" at bounding box center [439, 221] width 408 height 28
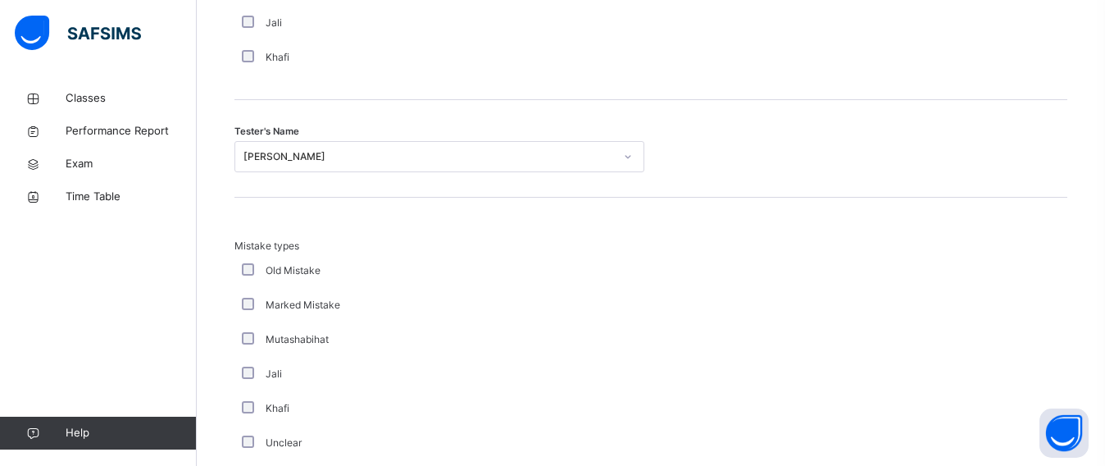
click at [339, 216] on div "Mistake types Old Mistake Marked Mistake Mutashabihat [PERSON_NAME] Unclear Cha…" at bounding box center [650, 359] width 833 height 322
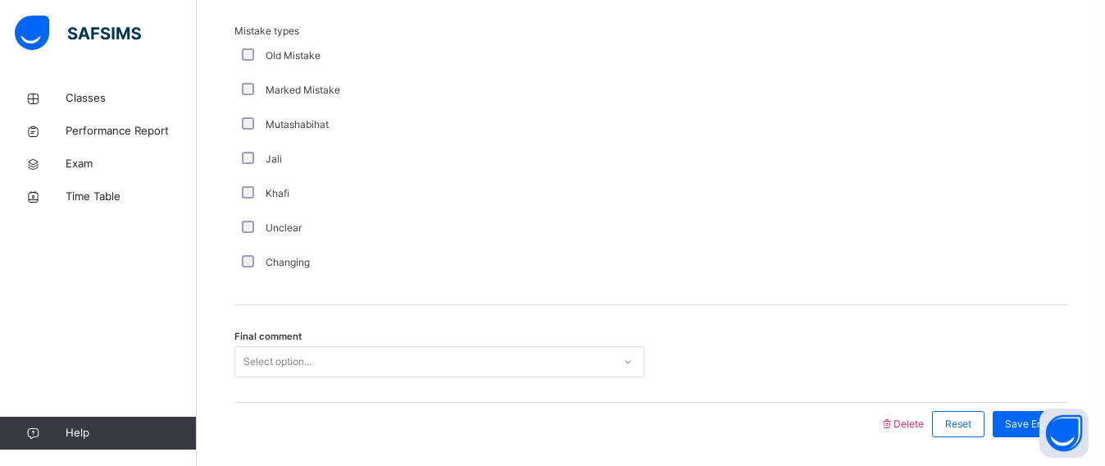
scroll to position [1908, 0]
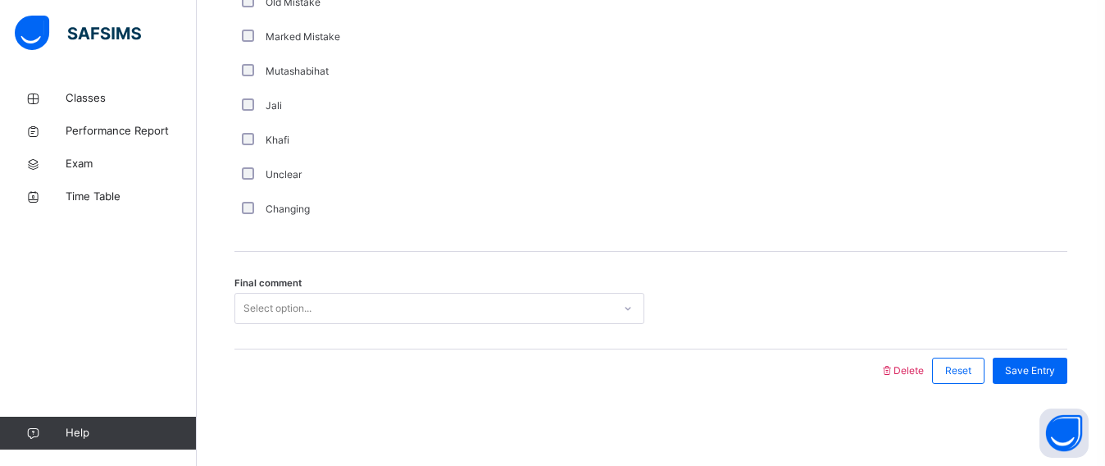
click at [275, 293] on div "Select option..." at bounding box center [439, 308] width 410 height 31
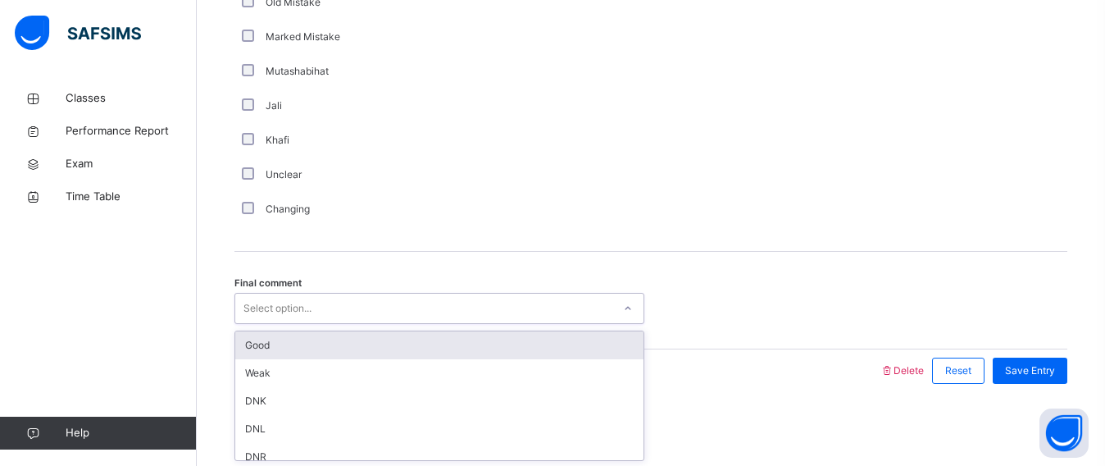
click at [289, 332] on div "Good" at bounding box center [439, 345] width 408 height 28
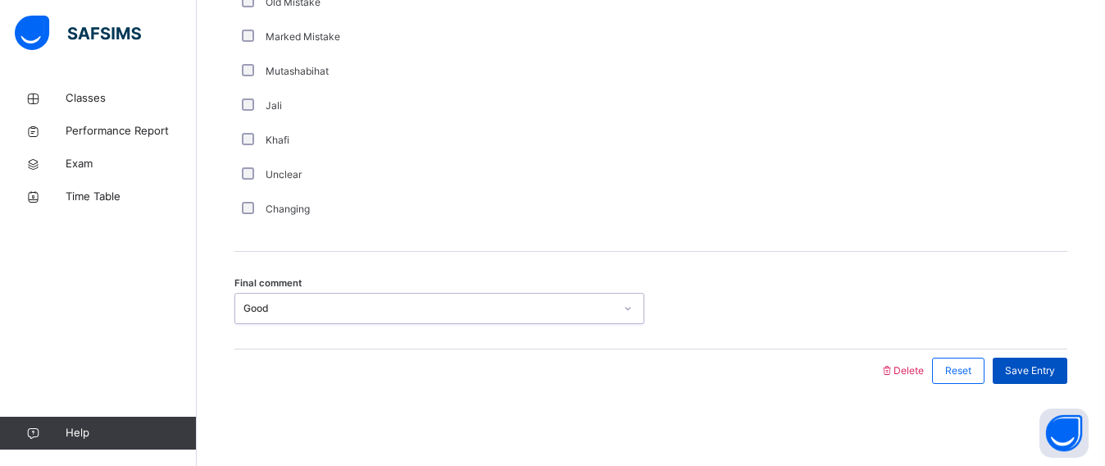
click at [1055, 364] on span "Save Entry" at bounding box center [1030, 370] width 50 height 15
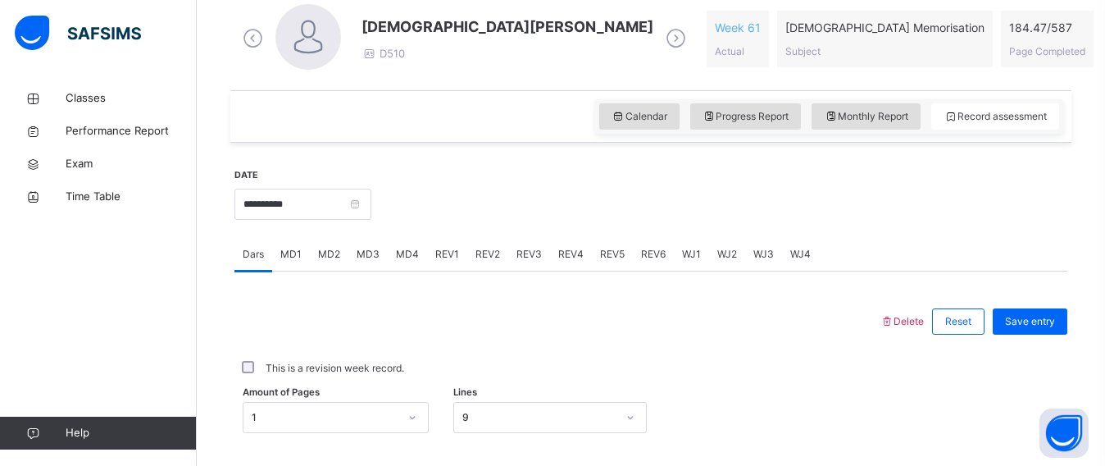
scroll to position [520, 0]
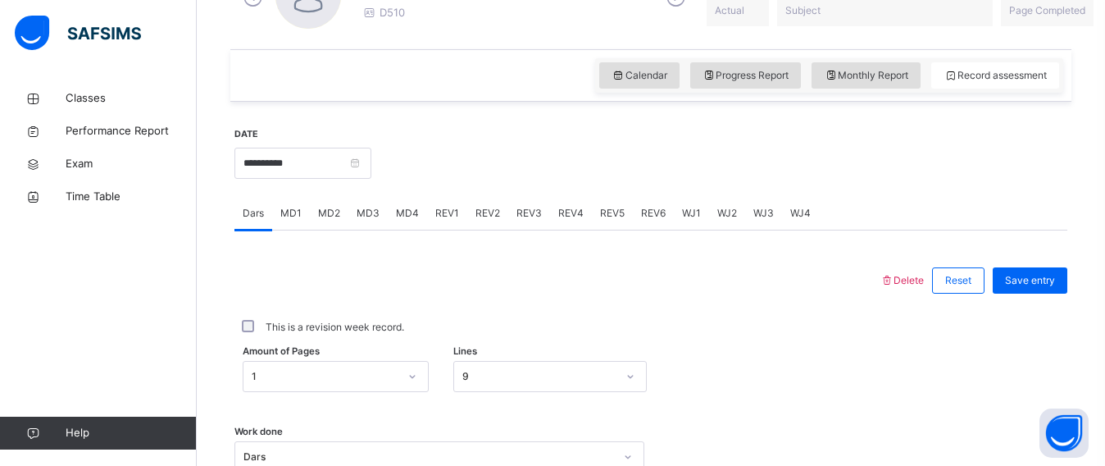
click at [559, 224] on div "REV4" at bounding box center [571, 213] width 42 height 33
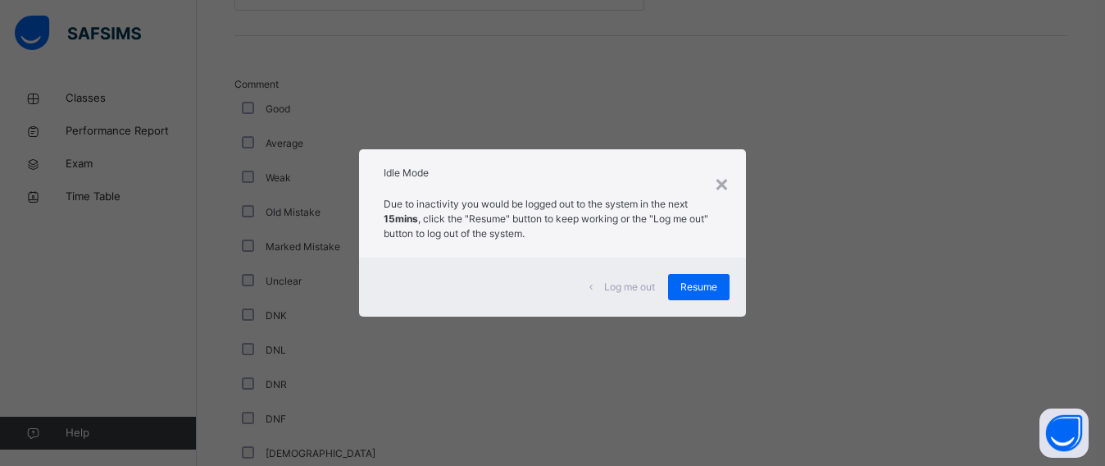
scroll to position [1908, 0]
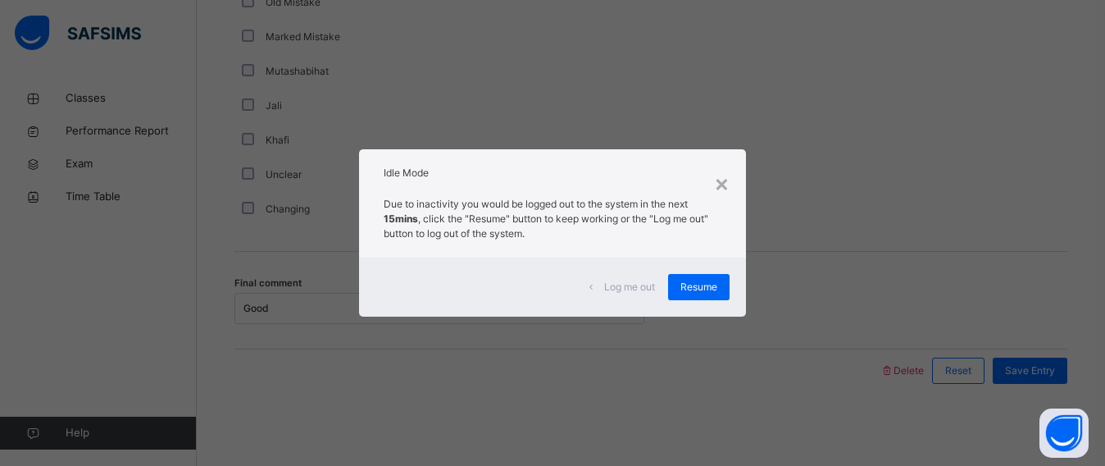
drag, startPoint x: 551, startPoint y: 233, endPoint x: 450, endPoint y: 94, distance: 171.3
click at [450, 94] on div "× Idle Mode Due to inactivity you would be logged out to the system in the next…" at bounding box center [552, 233] width 1105 height 466
click at [1030, 39] on div "× Idle Mode Due to inactivity you would be logged out to the system in the next…" at bounding box center [552, 233] width 1105 height 466
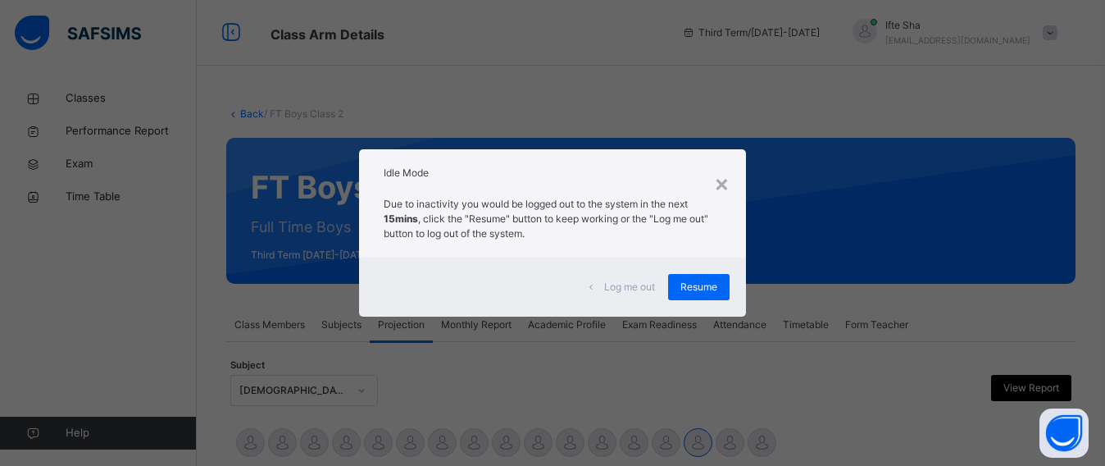
scroll to position [743, 0]
